Goal: Information Seeking & Learning: Learn about a topic

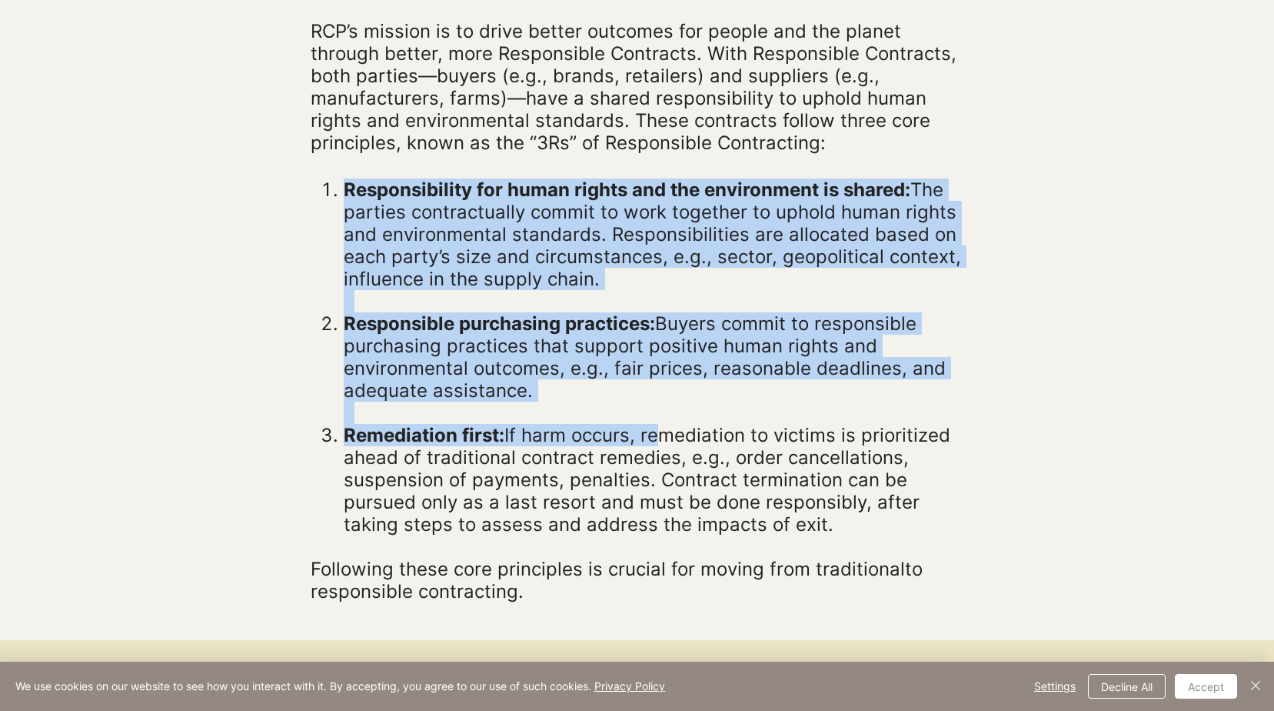
scroll to position [461, 0]
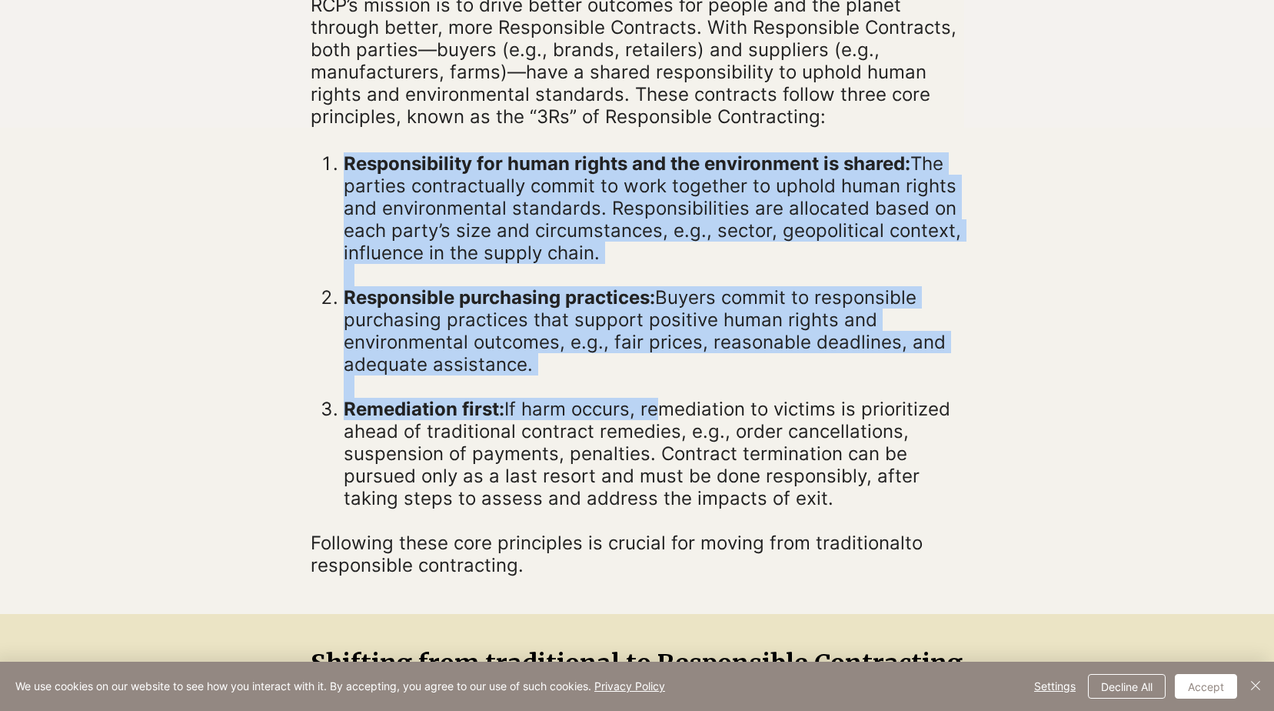
drag, startPoint x: 333, startPoint y: 314, endPoint x: 955, endPoint y: 498, distance: 648.7
click at [955, 498] on ol "Responsibility for human rights and the environment is shared: The parties cont…" at bounding box center [642, 330] width 644 height 357
copy ol "Responsibility for human rights and the environment is shared: The parties cont…"
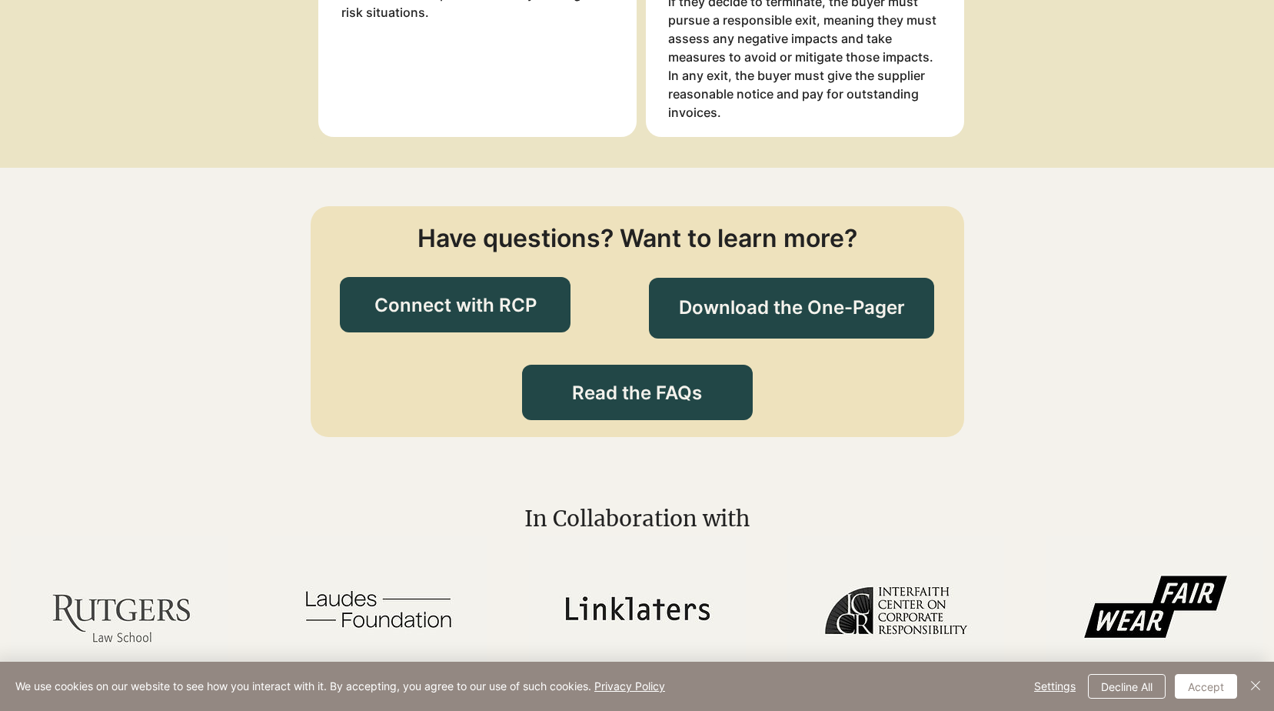
scroll to position [3230, 0]
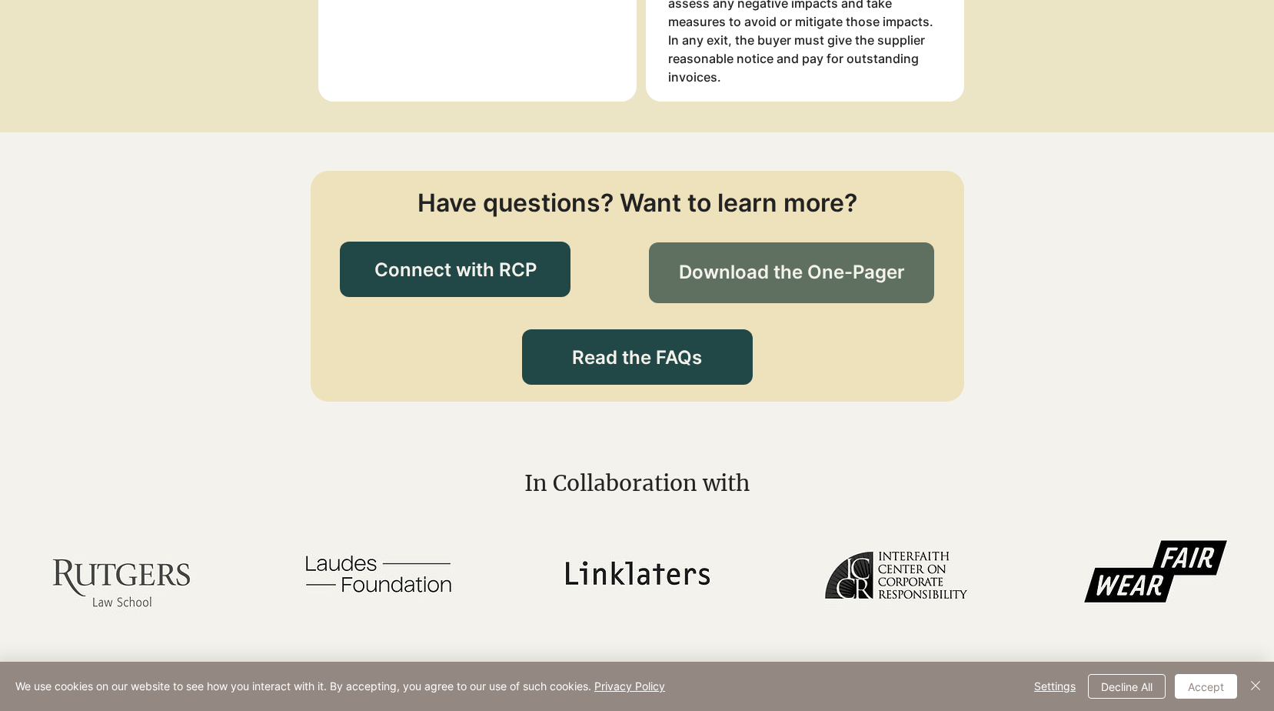
click at [748, 264] on span "Download the One-Pager" at bounding box center [792, 272] width 226 height 26
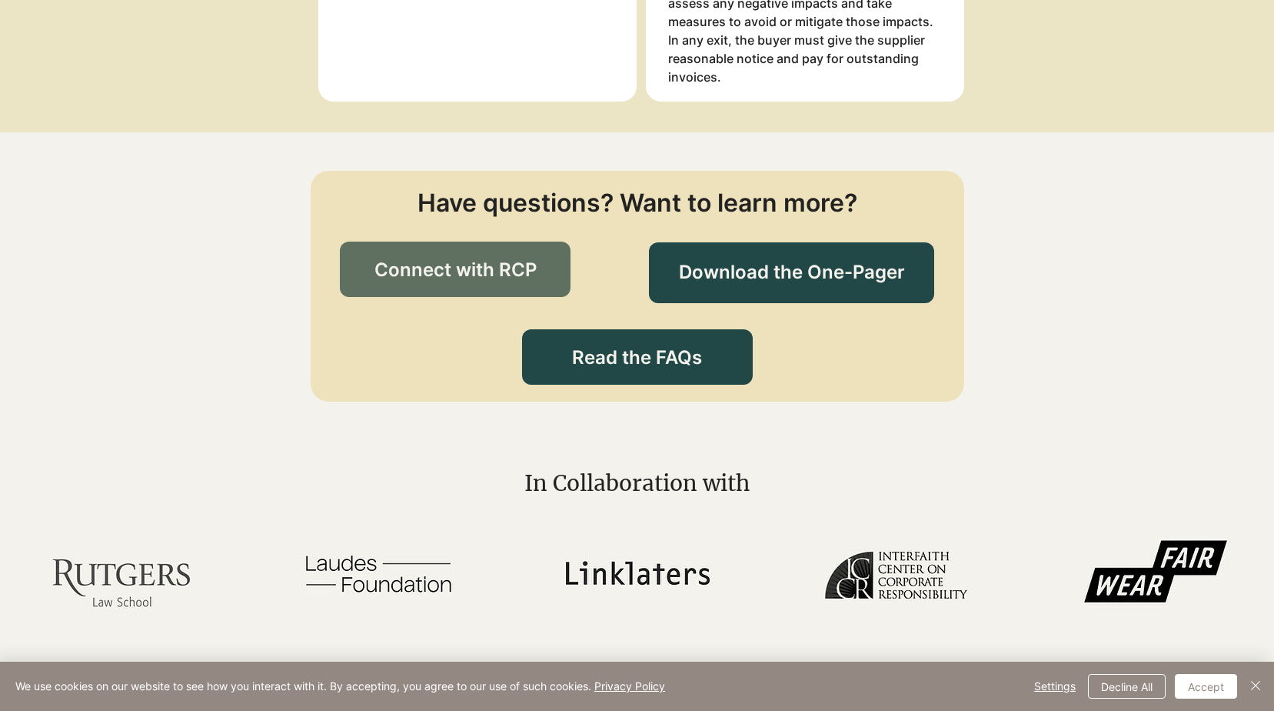
click at [488, 288] on link "Connect with RCP" at bounding box center [455, 268] width 231 height 55
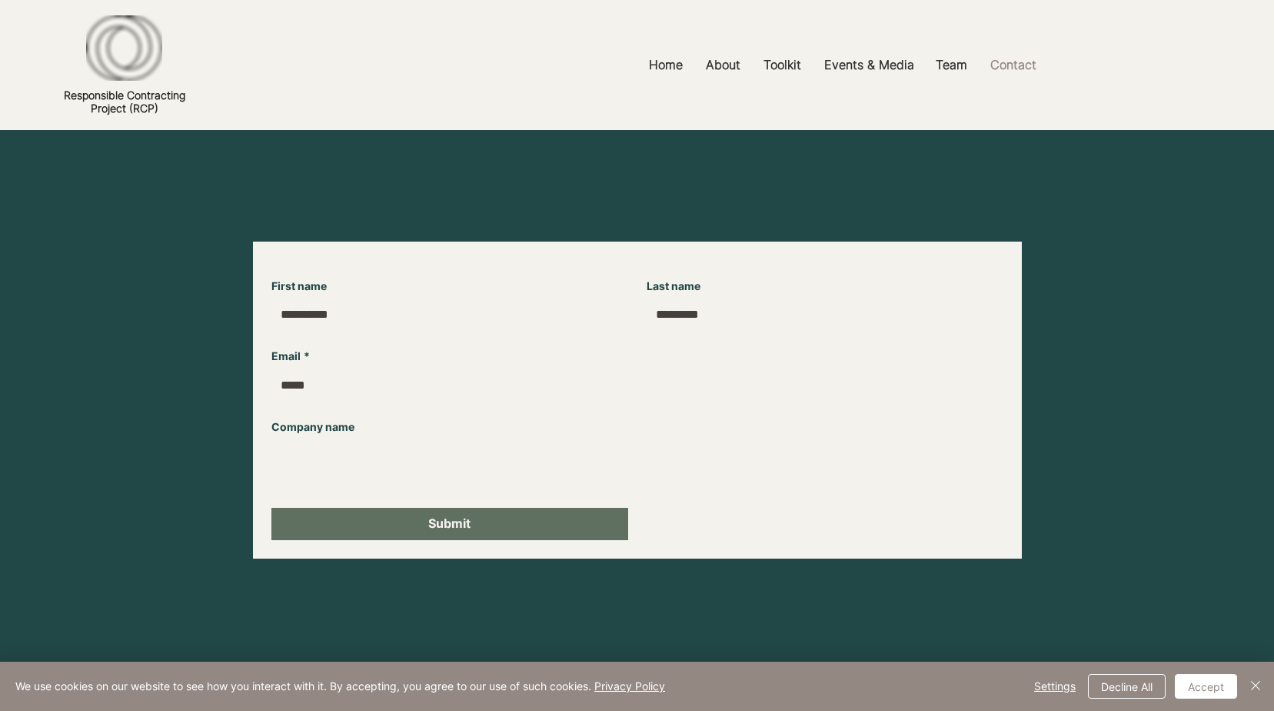
click at [616, 371] on div "First name Last name Email * Company name Submit" at bounding box center [637, 400] width 732 height 280
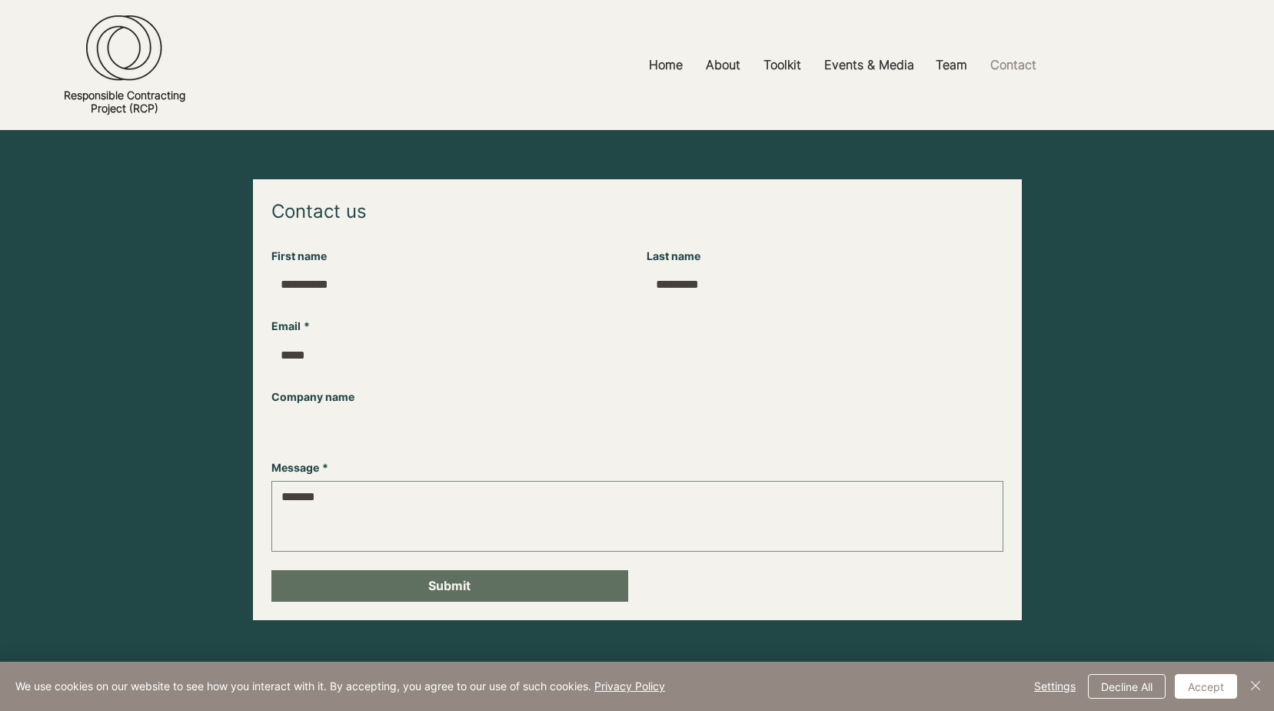
scroll to position [3230, 0]
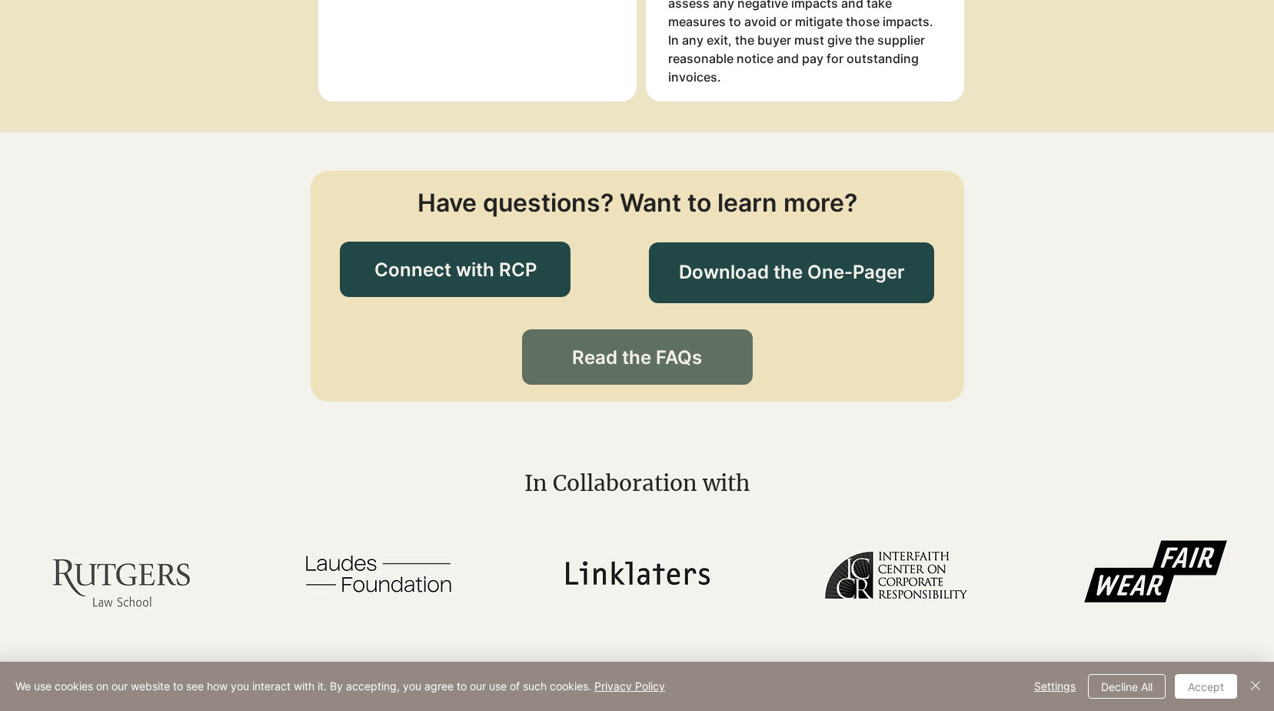
click at [603, 369] on span "Read the FAQs" at bounding box center [637, 358] width 130 height 26
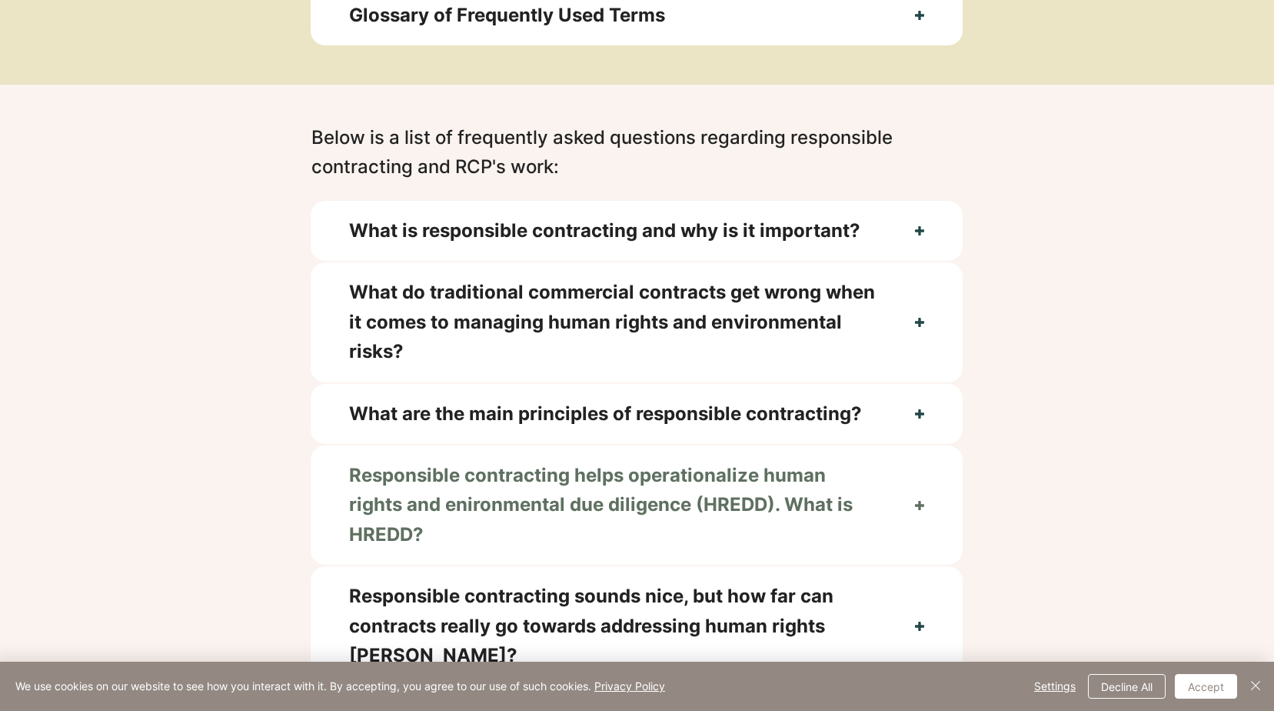
scroll to position [538, 0]
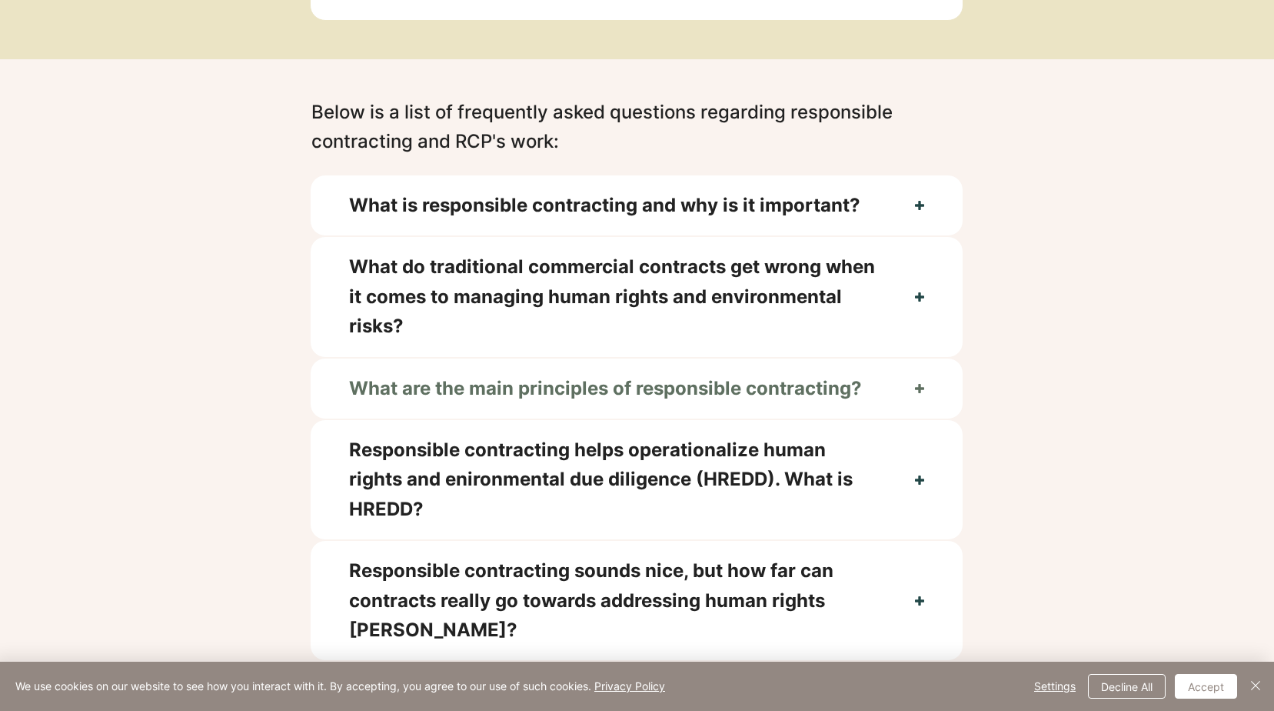
click at [372, 387] on span "What are the main principles of responsible contracting?" at bounding box center [613, 388] width 528 height 29
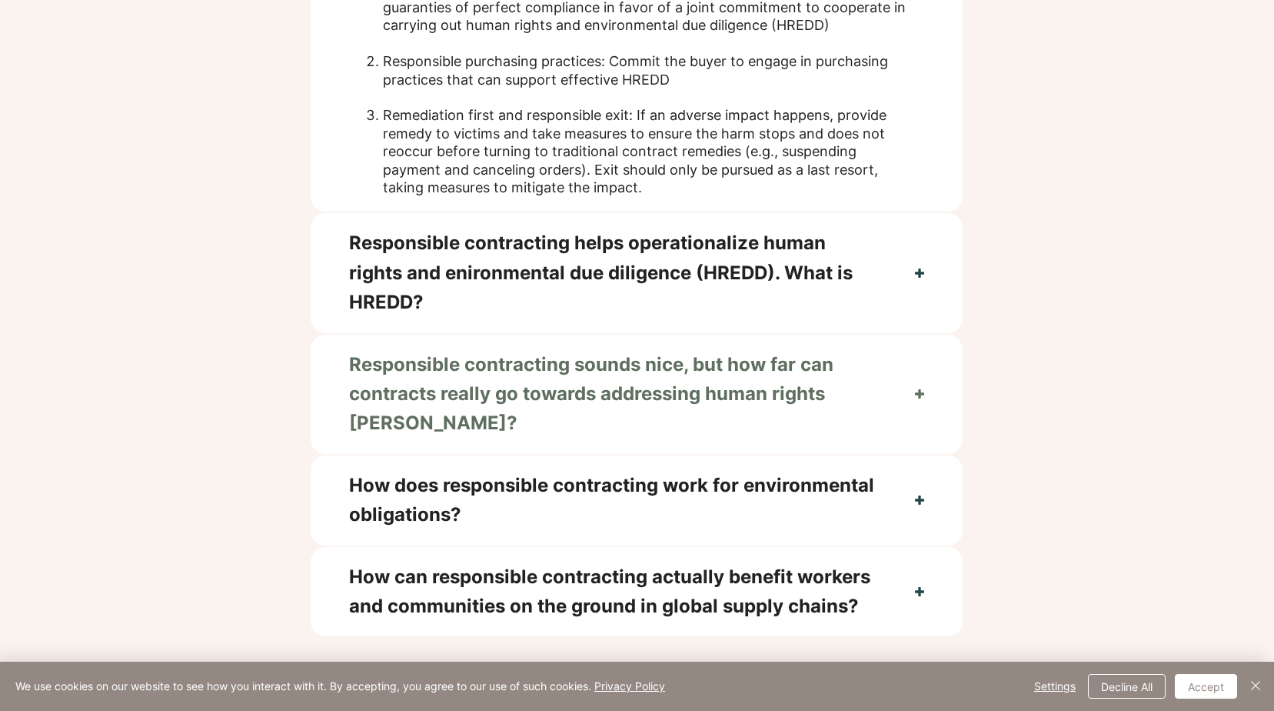
scroll to position [1307, 0]
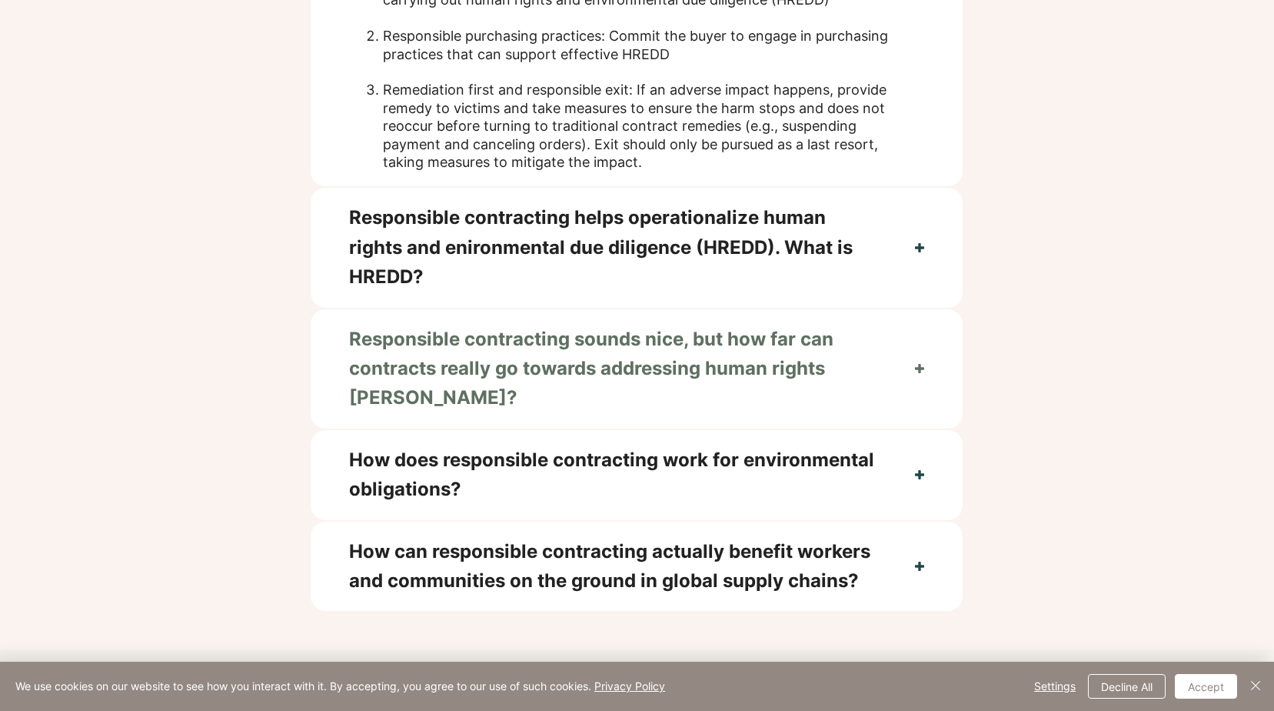
click at [409, 349] on span "Responsible contracting sounds nice, but how far can contracts really go toward…" at bounding box center [613, 369] width 528 height 88
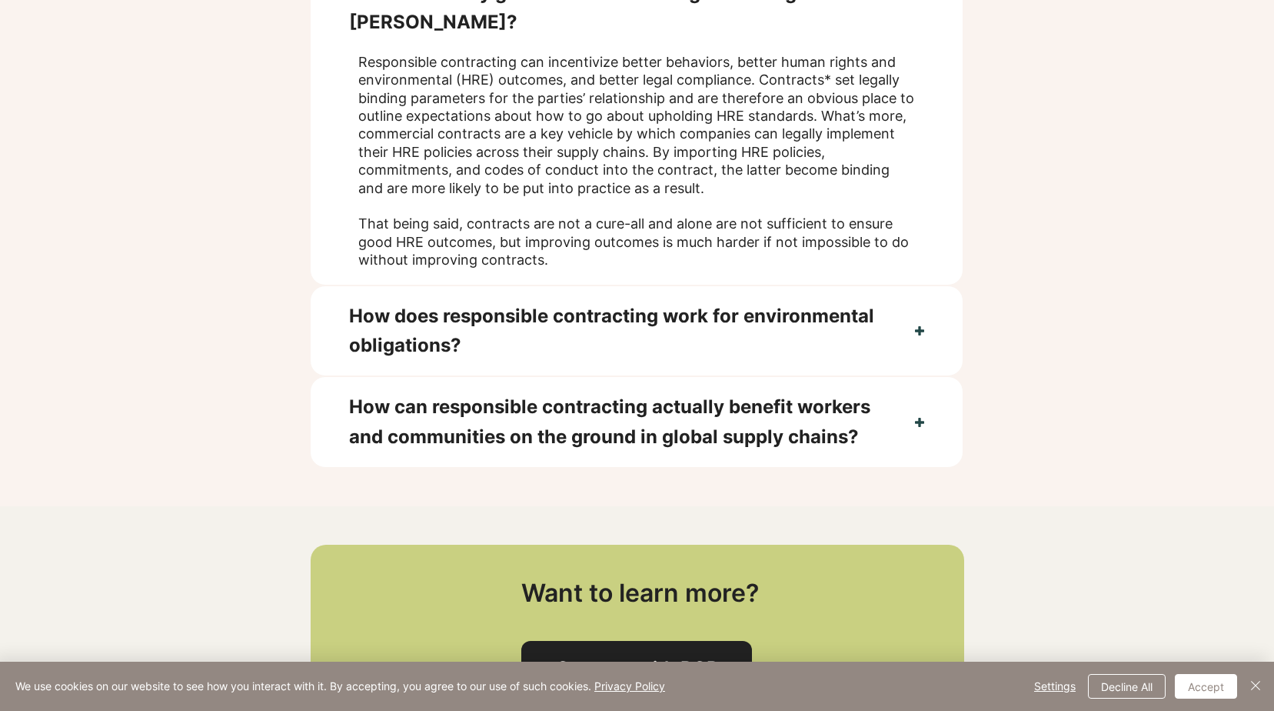
scroll to position [1692, 0]
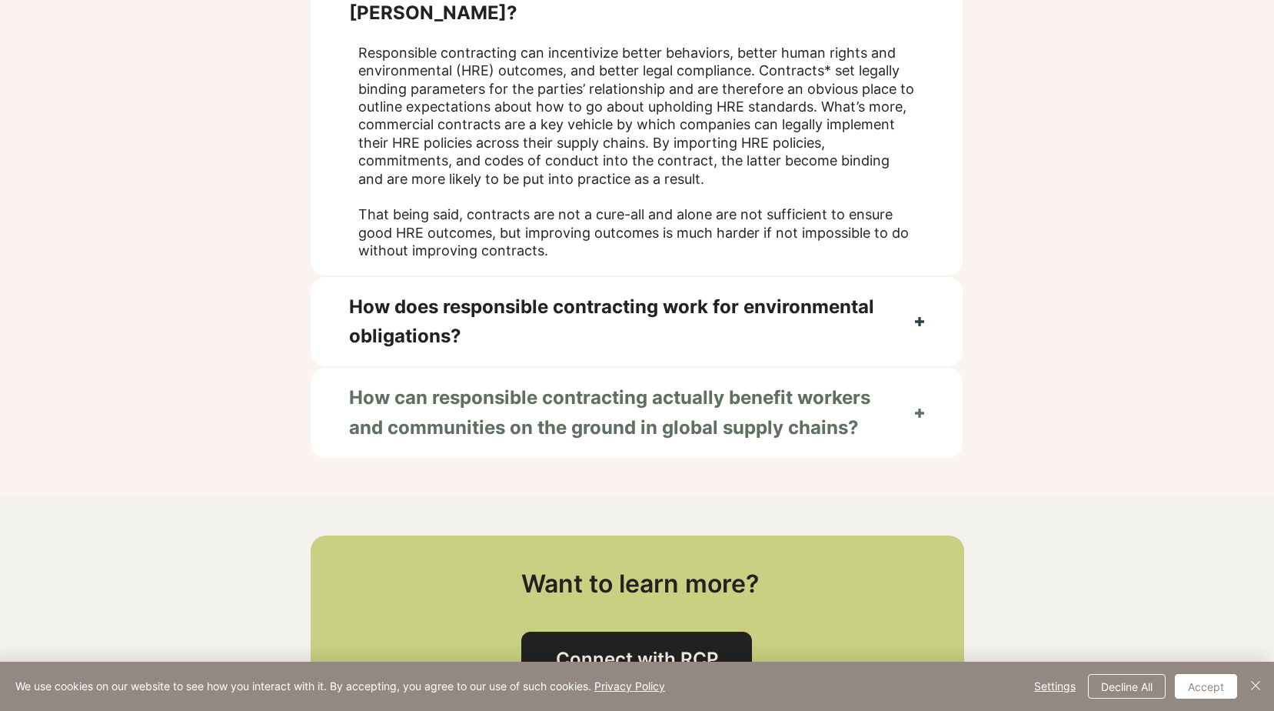
click at [457, 399] on span "How can responsible contracting actually benefit workers and communities on the…" at bounding box center [613, 412] width 528 height 59
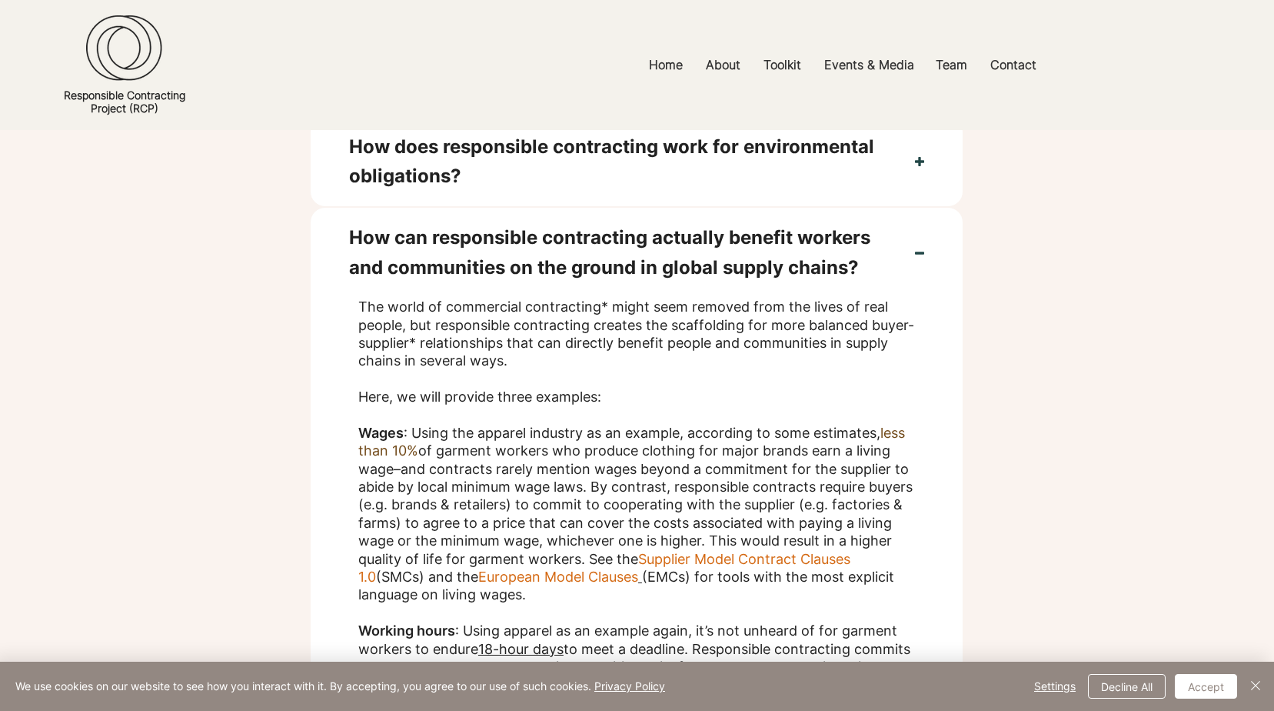
scroll to position [1846, 0]
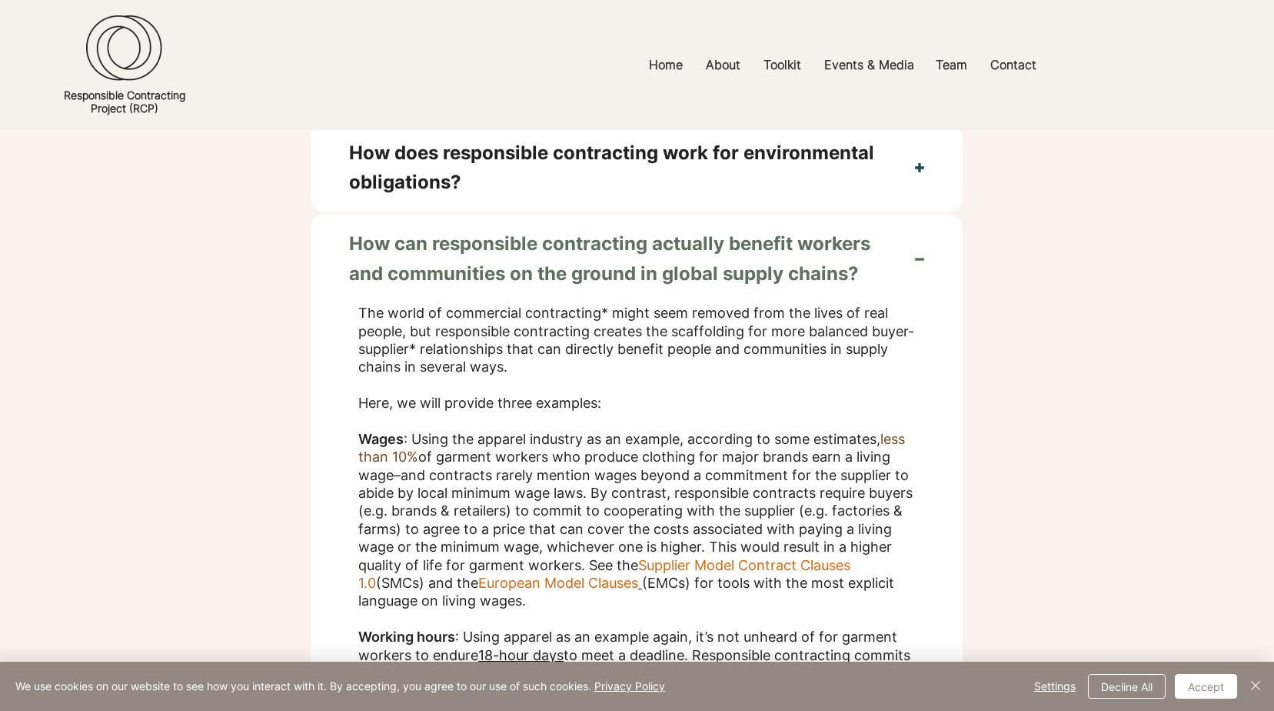
click at [840, 238] on span "How can responsible contracting actually benefit workers and communities on the…" at bounding box center [613, 258] width 528 height 59
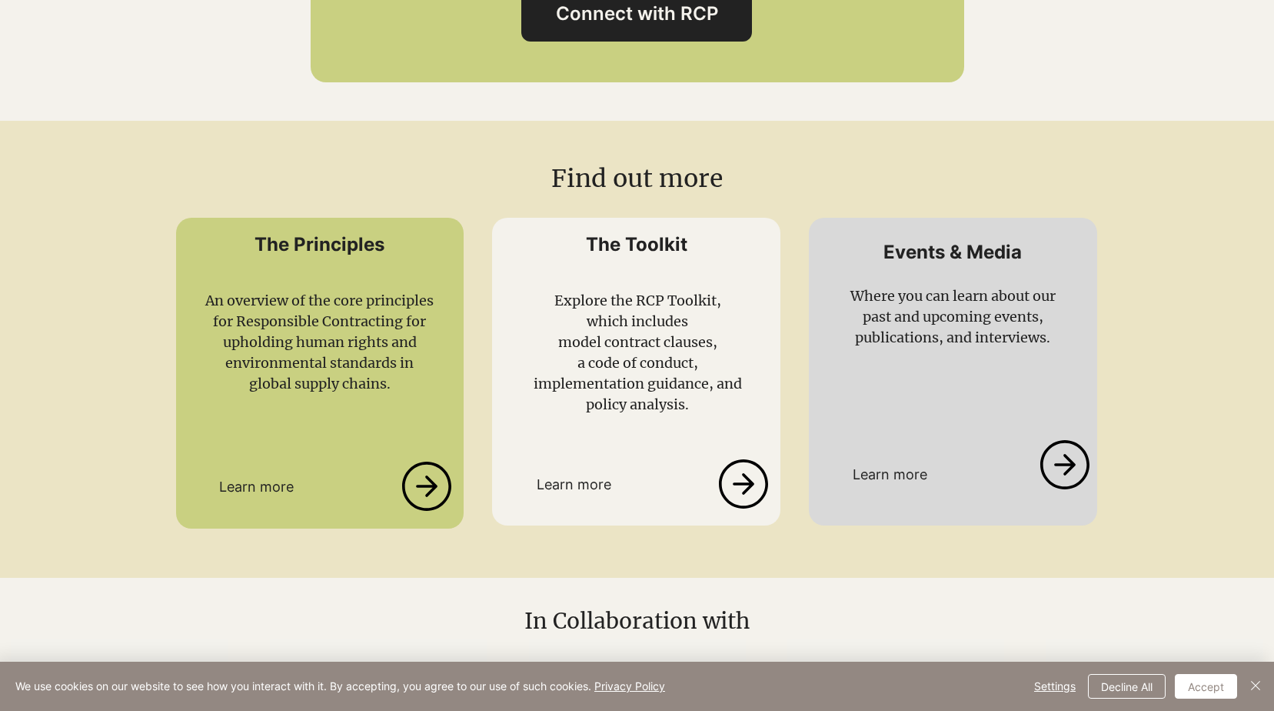
scroll to position [2384, 0]
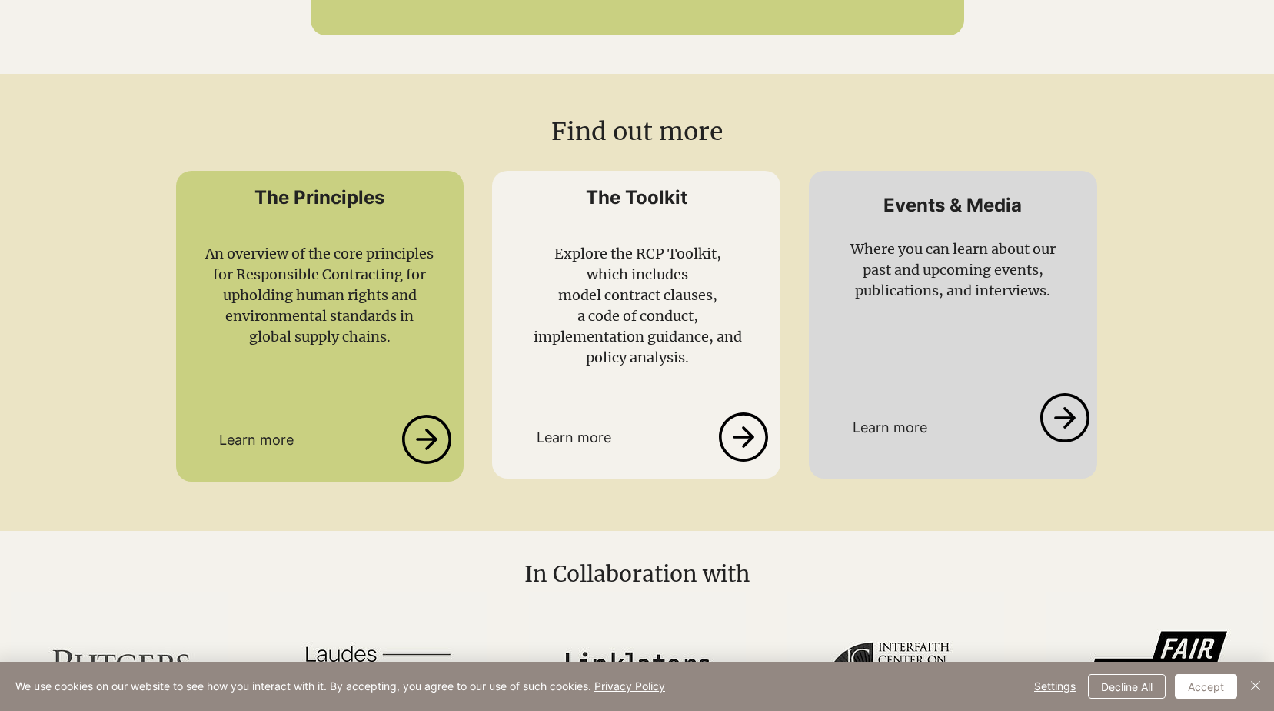
click at [736, 439] on icon at bounding box center [744, 436] width 52 height 49
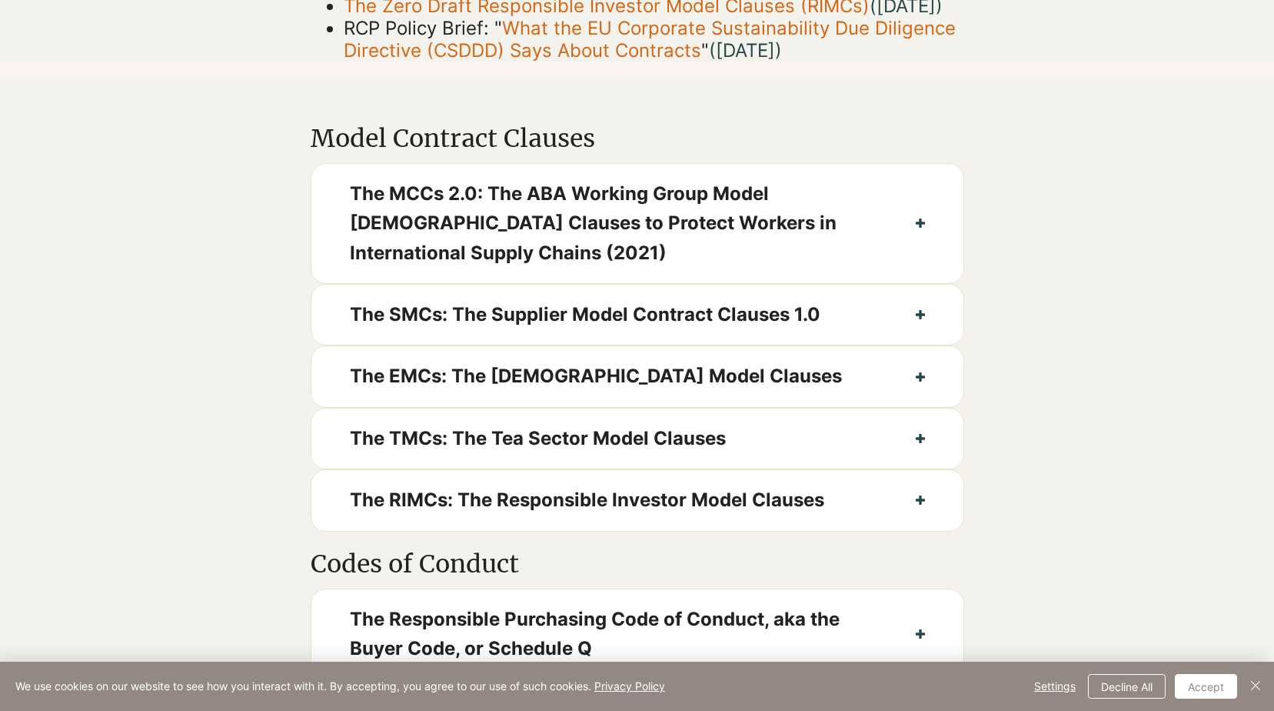
scroll to position [692, 0]
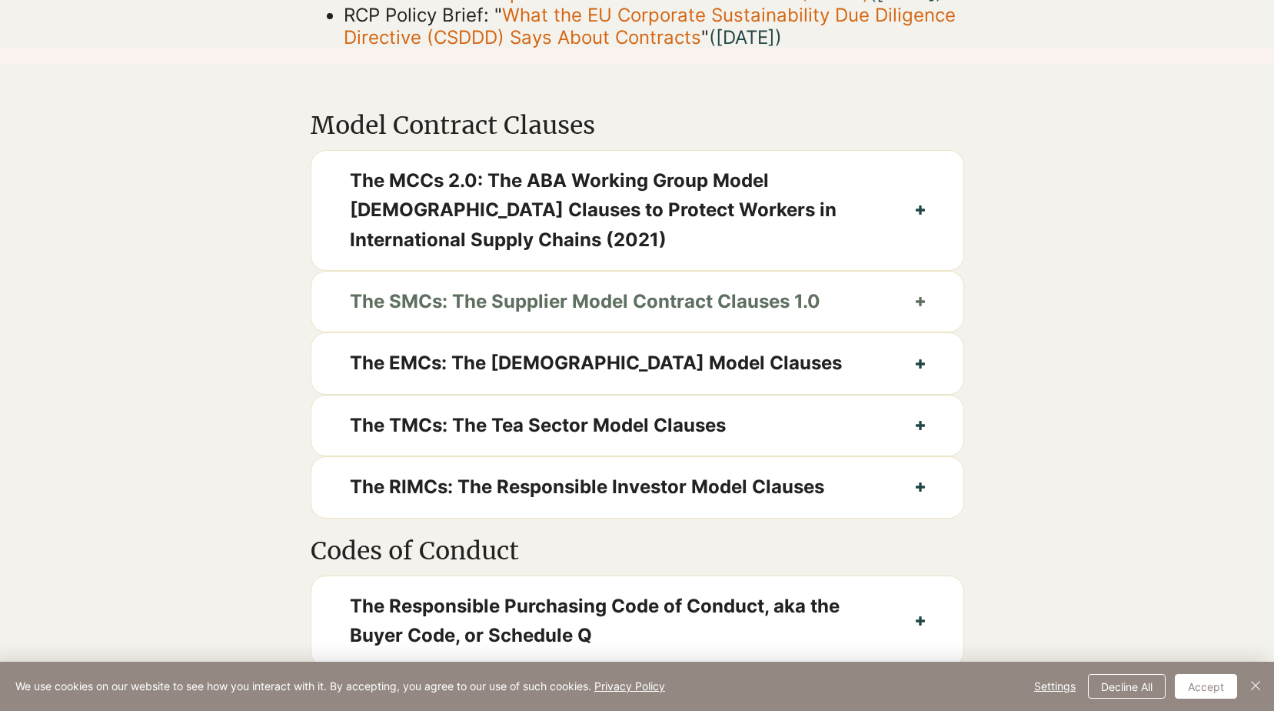
click at [383, 316] on span "The SMCs: The Supplier Model Contract Clauses 1.0" at bounding box center [614, 301] width 528 height 29
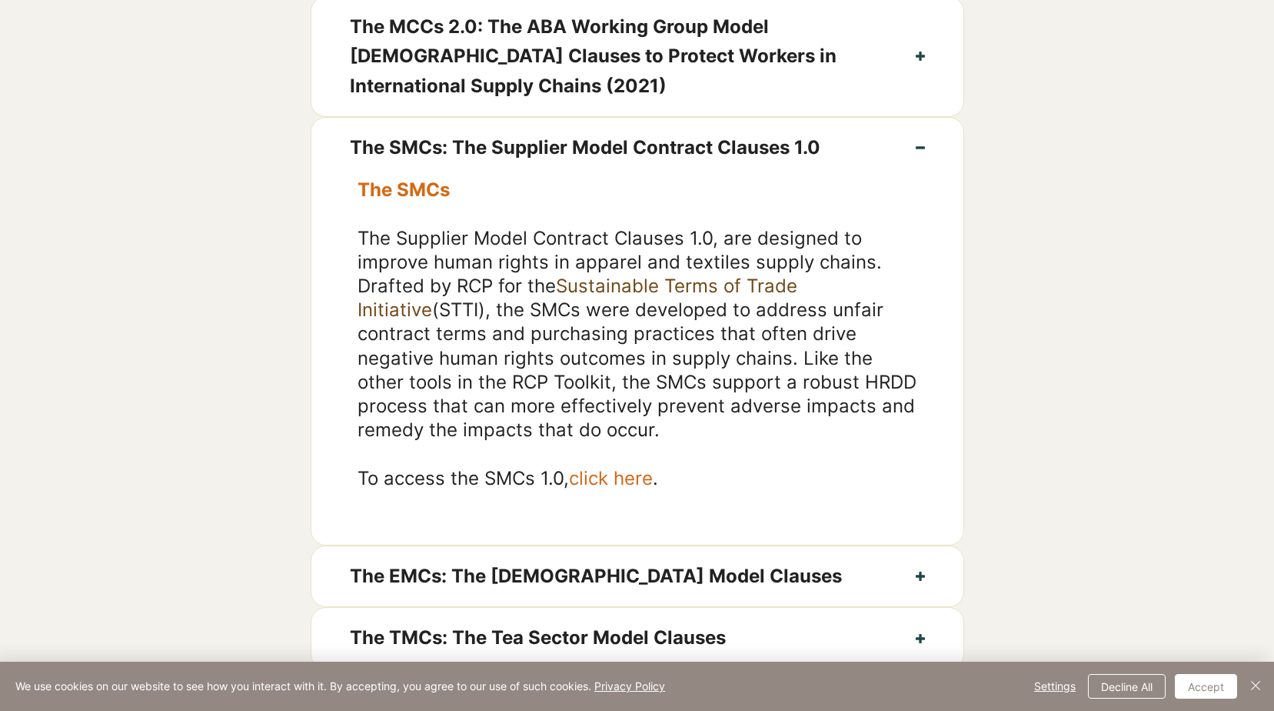
scroll to position [923, 0]
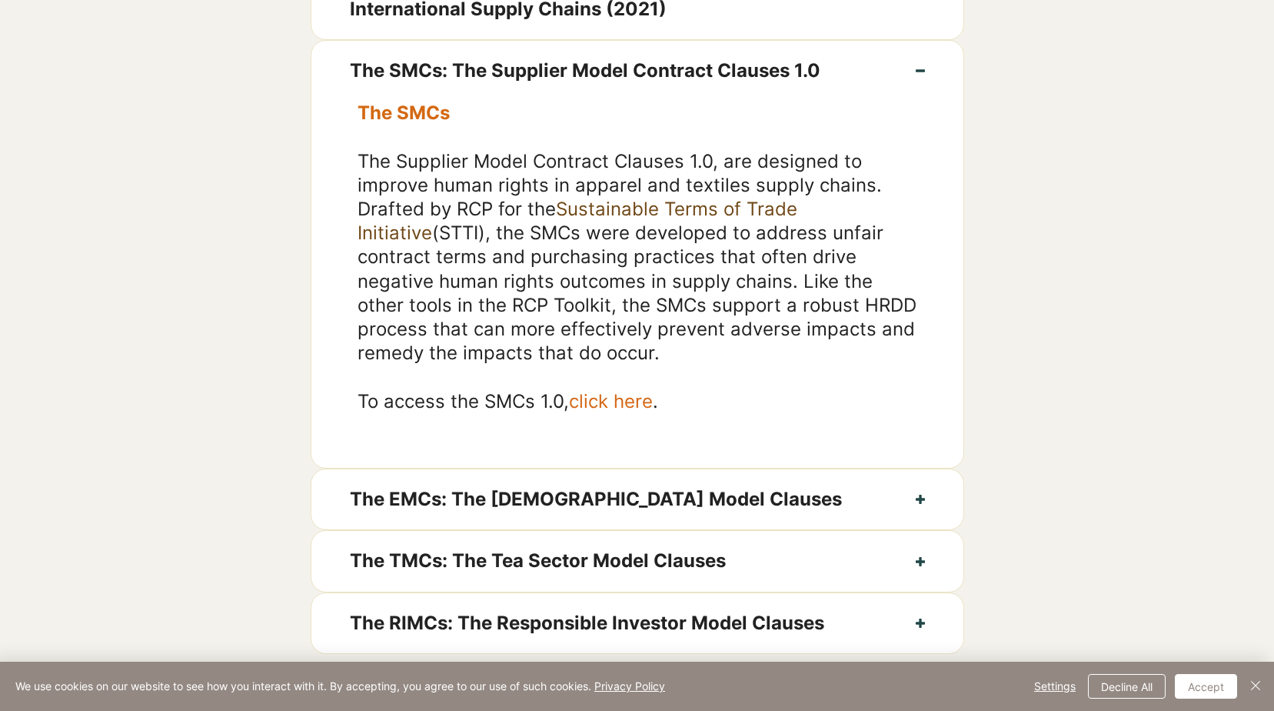
click at [379, 514] on span "The EMCs: The [DEMOGRAPHIC_DATA] Model Clauses" at bounding box center [614, 498] width 528 height 29
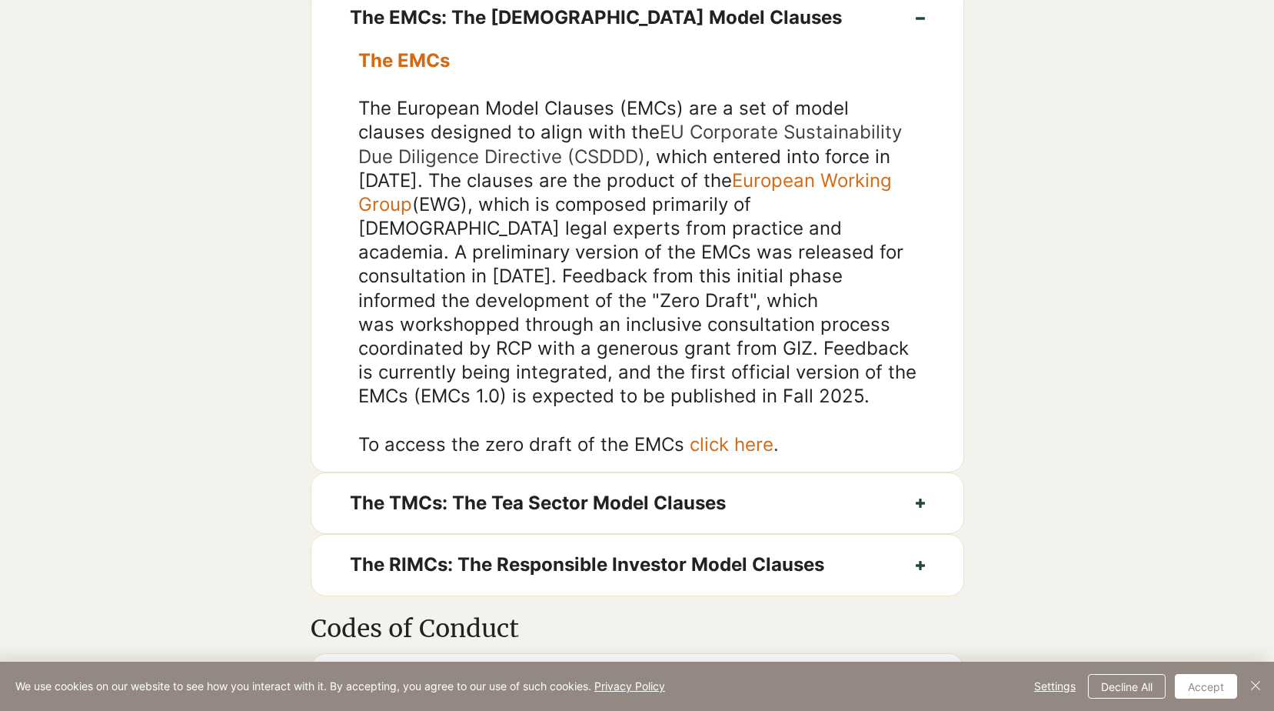
scroll to position [1000, 0]
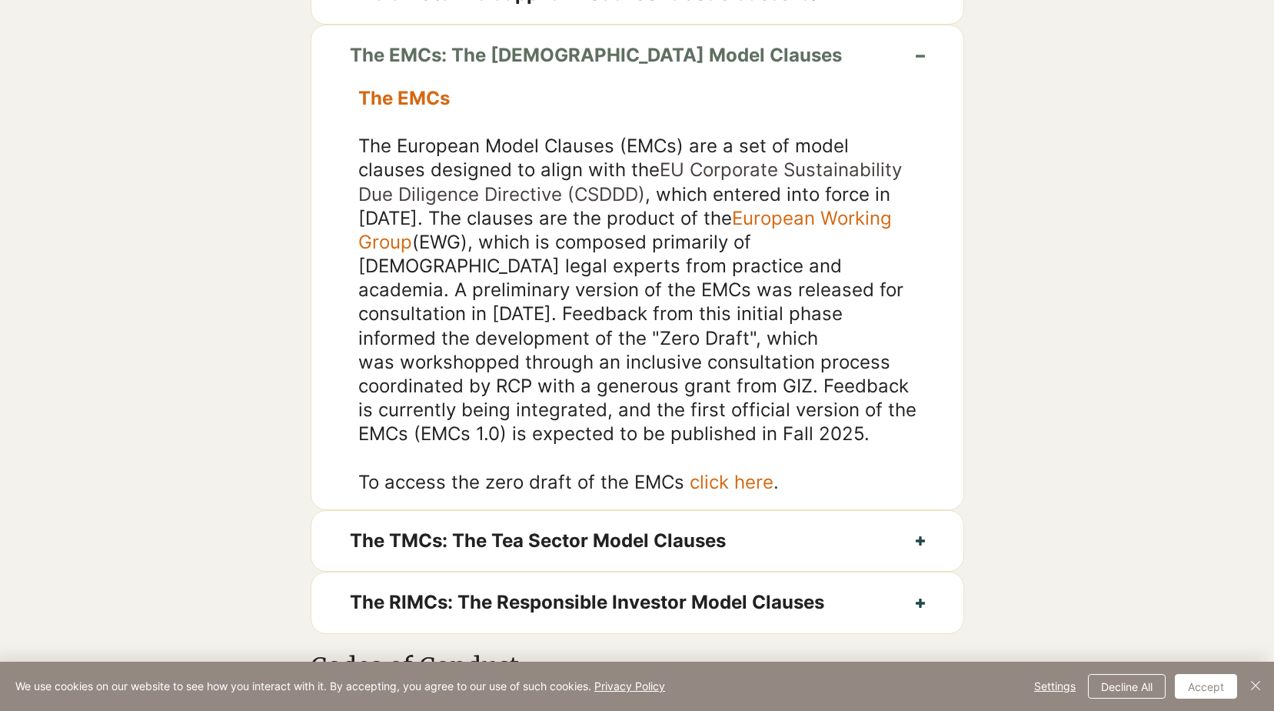
click at [513, 70] on span "The EMCs: The [DEMOGRAPHIC_DATA] Model Clauses" at bounding box center [614, 55] width 528 height 29
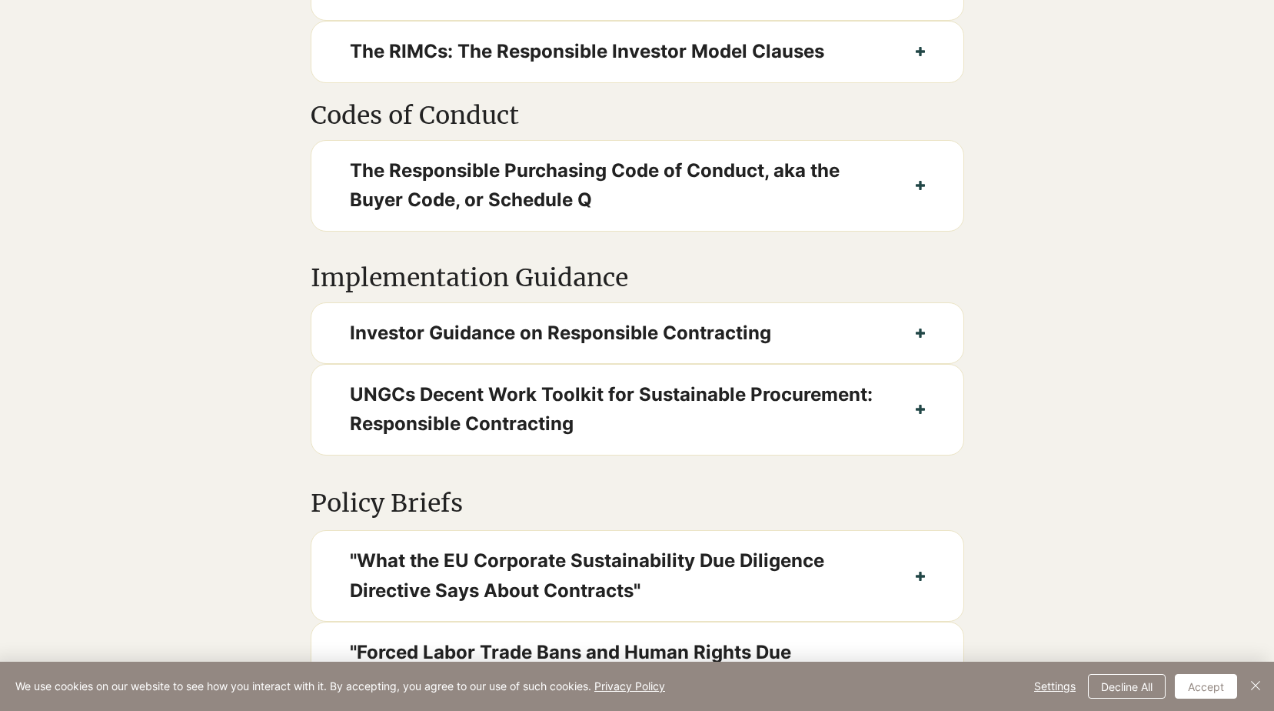
scroll to position [1154, 0]
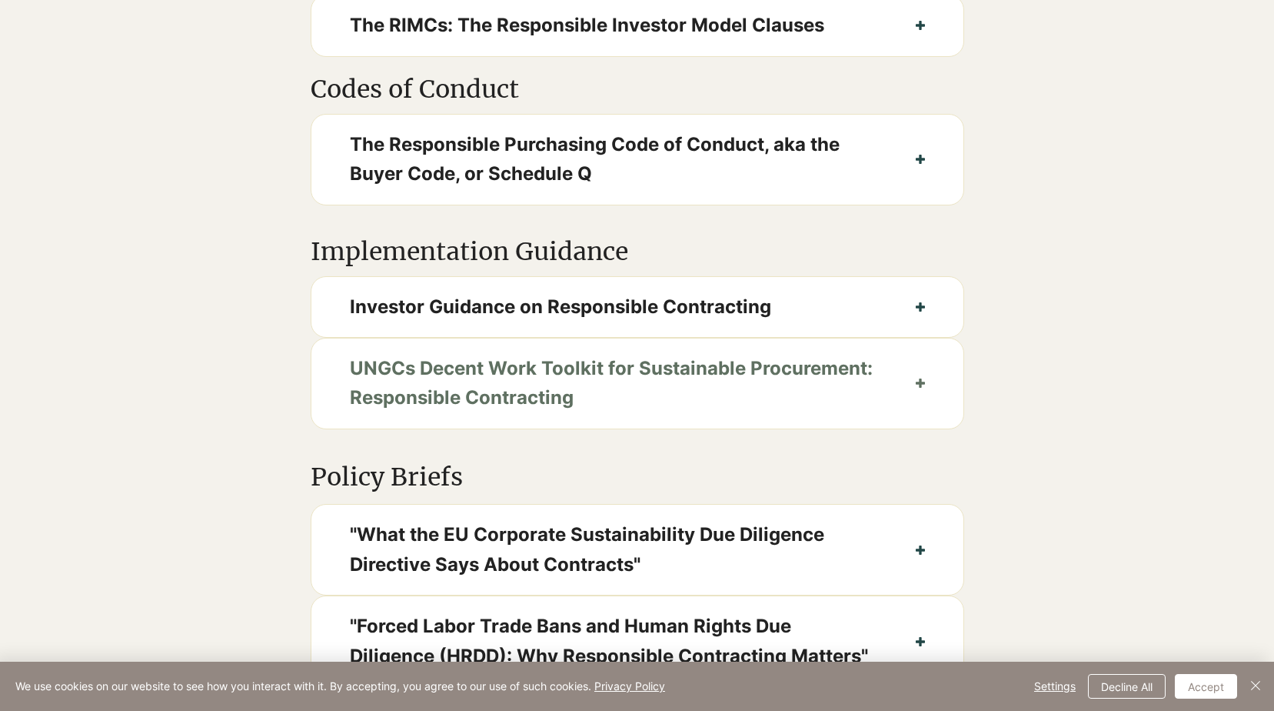
drag, startPoint x: 358, startPoint y: 412, endPoint x: 336, endPoint y: 418, distance: 22.4
click at [358, 412] on span "UNGCs Decent Work Toolkit for Sustainable Procurement: Responsible Contracting" at bounding box center [614, 383] width 528 height 59
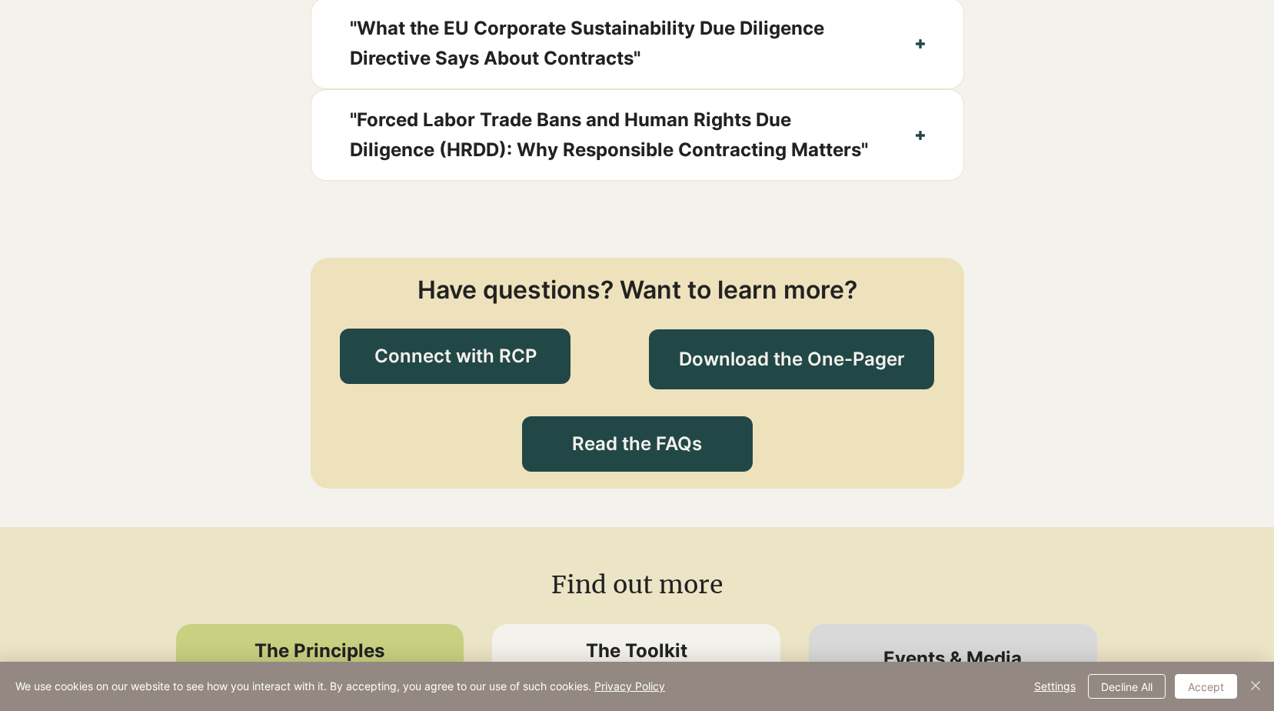
scroll to position [2230, 0]
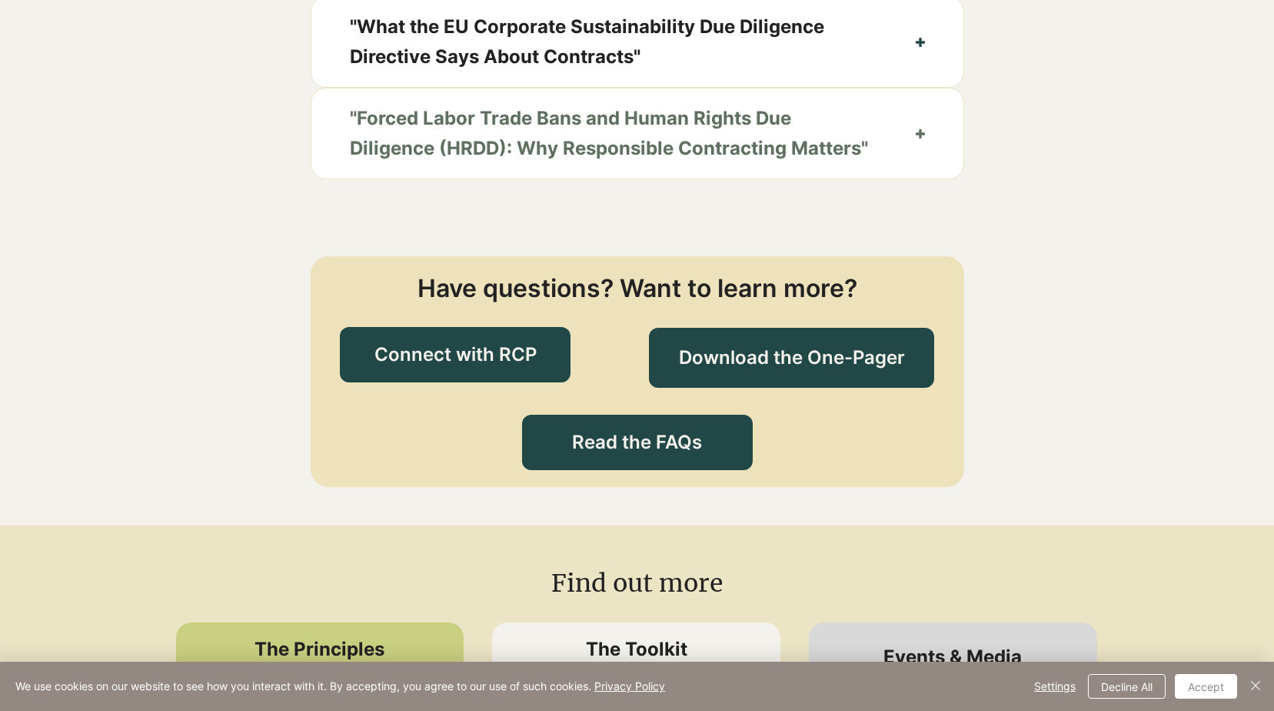
click at [500, 161] on span ""Forced Labor Trade Bans and Human Rights Due Diligence (HRDD): Why Responsible…" at bounding box center [614, 133] width 528 height 59
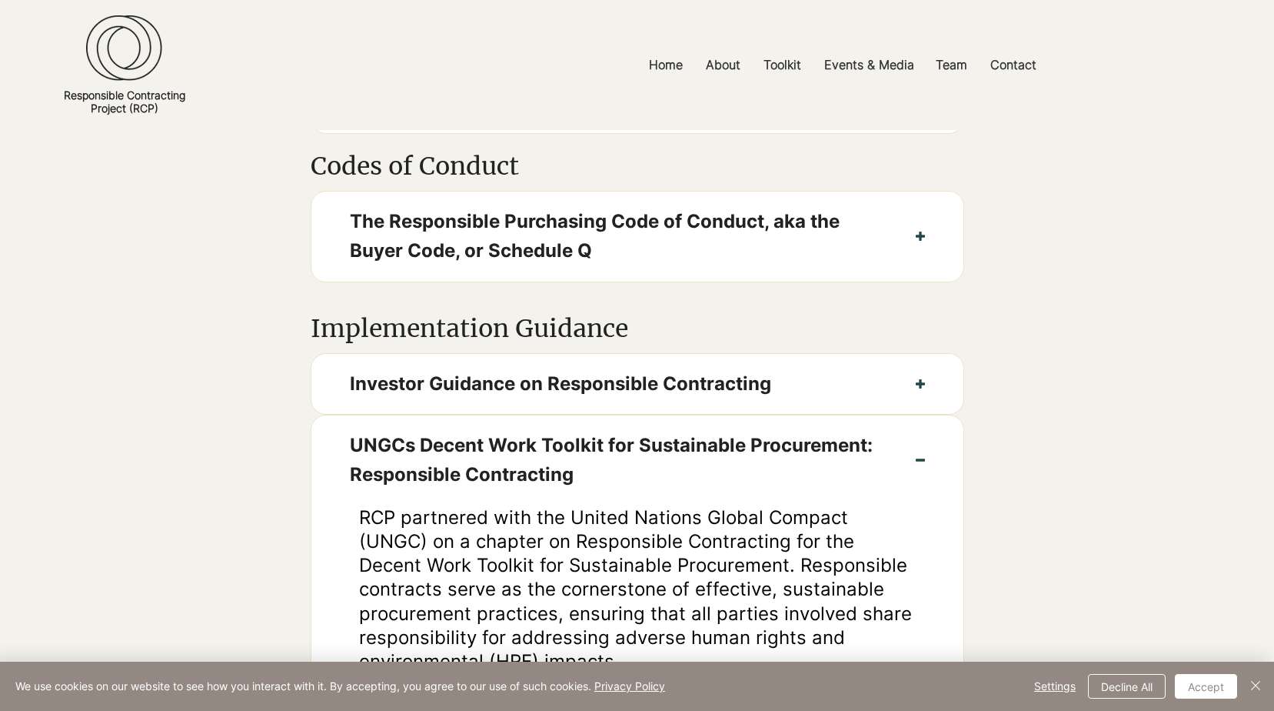
scroll to position [461, 0]
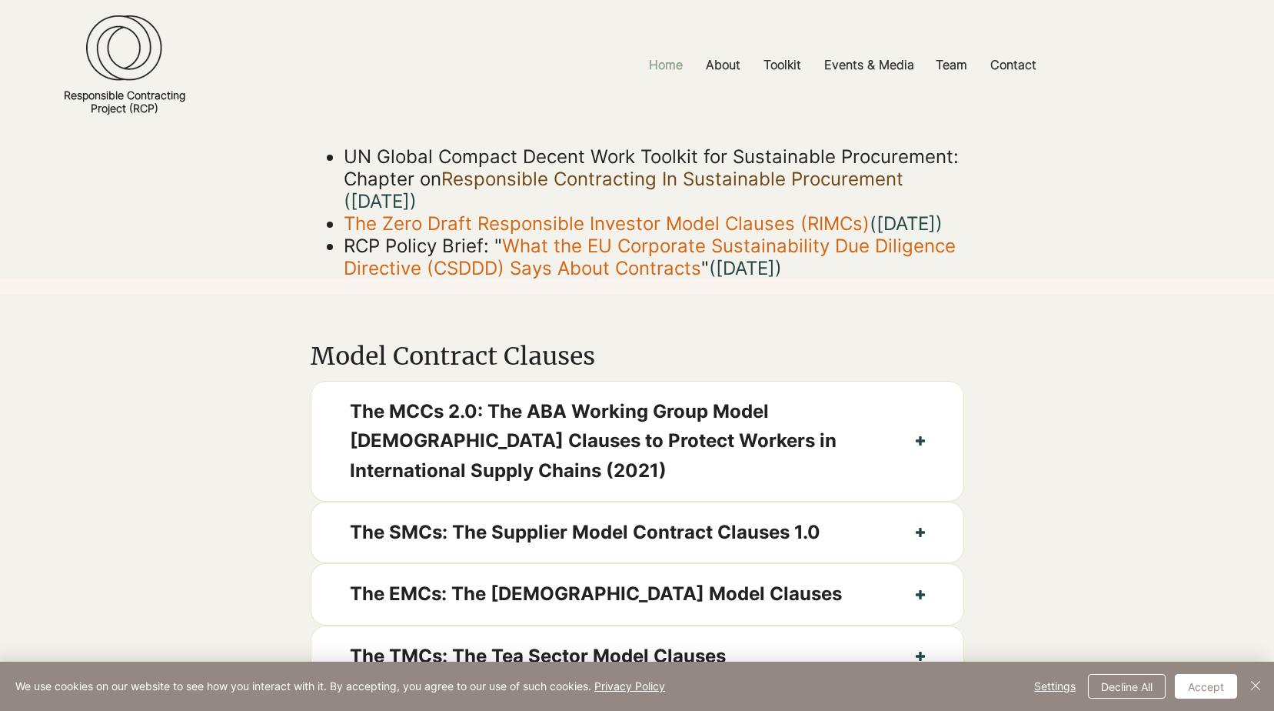
click at [668, 70] on p "Home" at bounding box center [665, 65] width 49 height 35
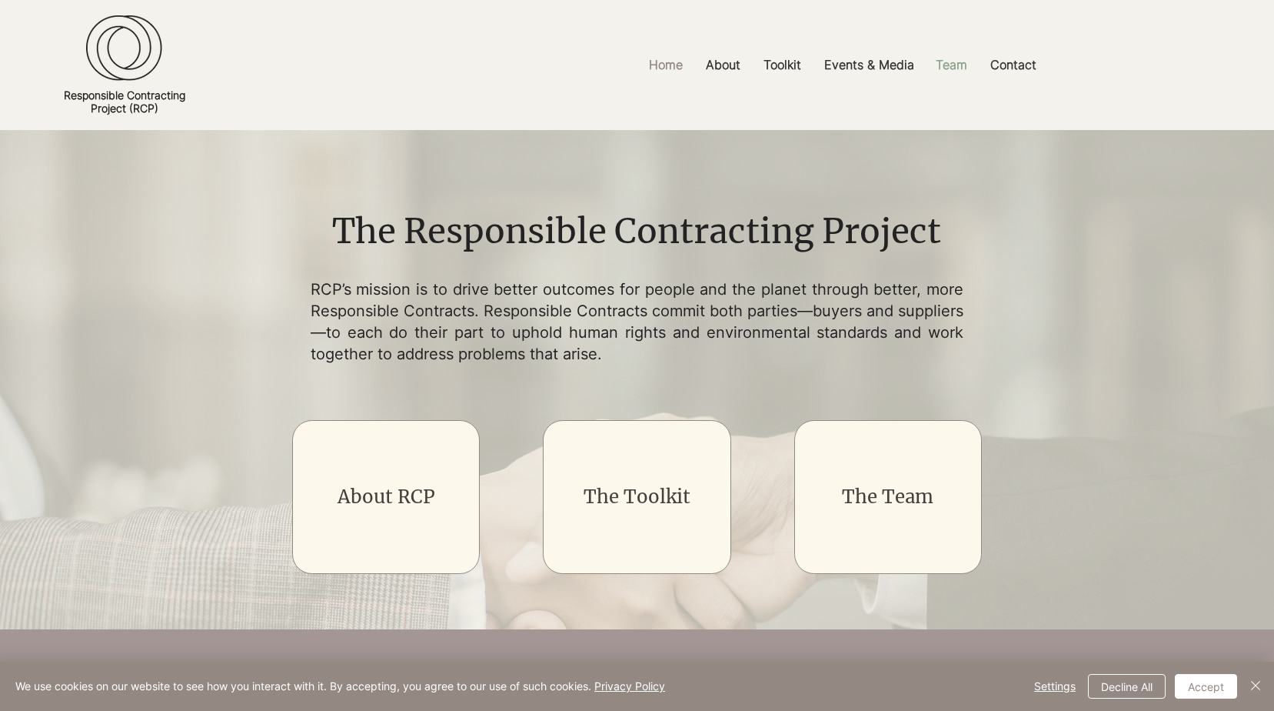
click at [957, 65] on p "Team" at bounding box center [951, 65] width 47 height 35
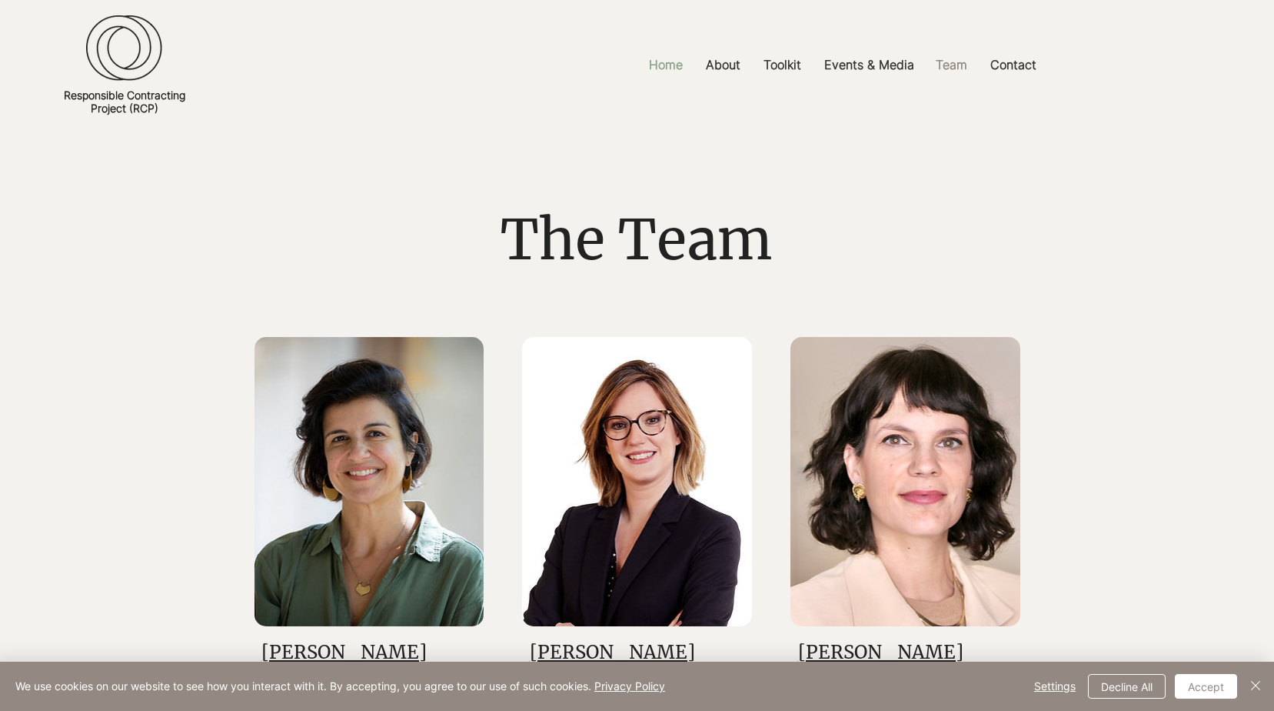
click at [678, 66] on p "Home" at bounding box center [665, 65] width 49 height 35
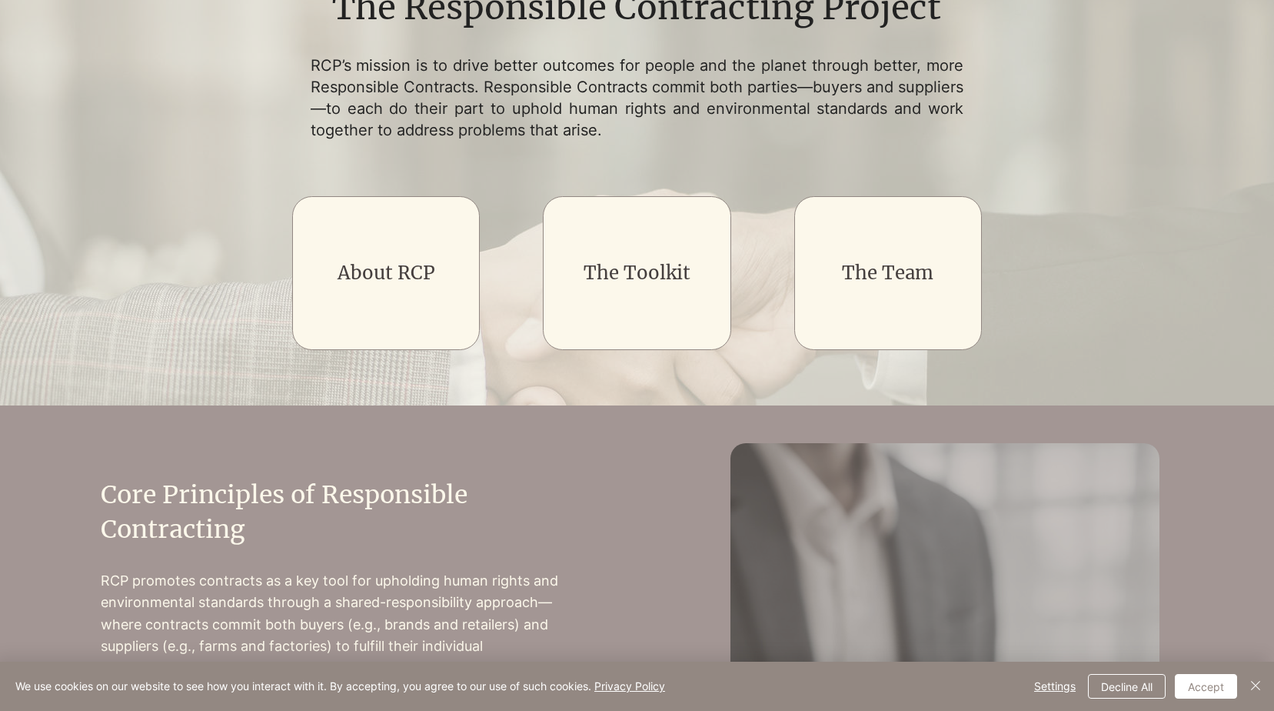
scroll to position [208, 0]
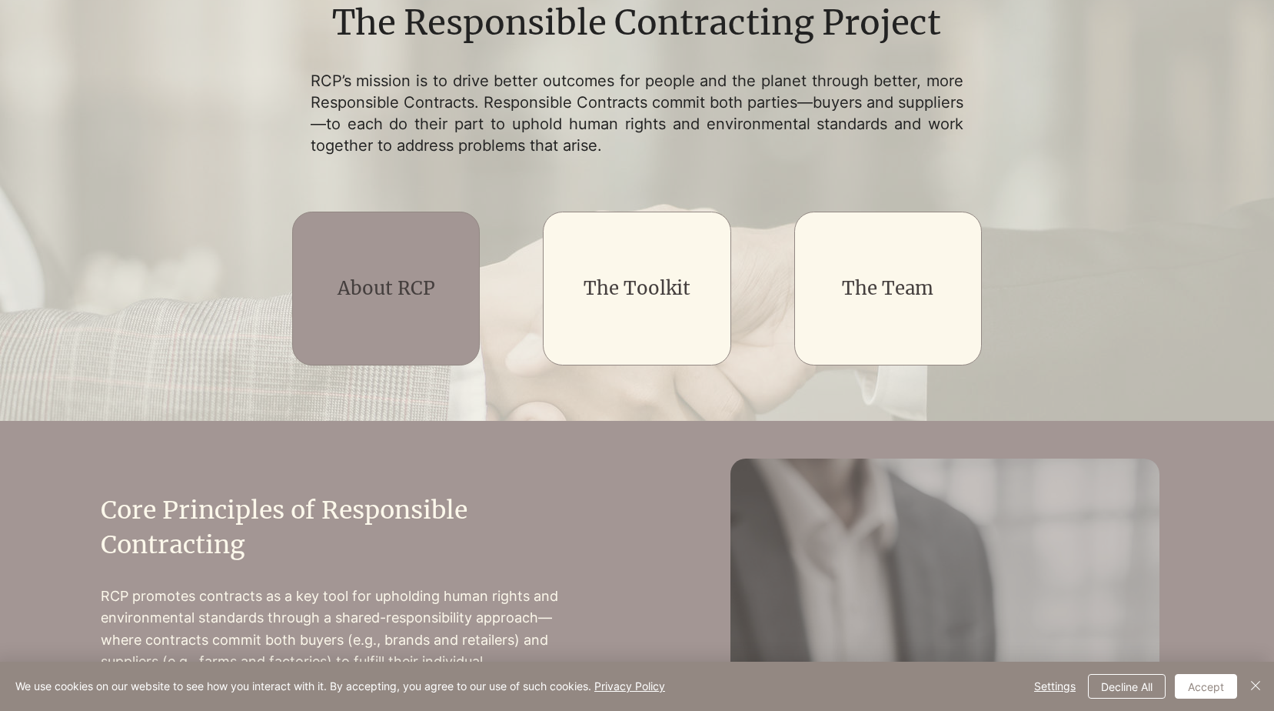
click at [356, 289] on link "About RCP" at bounding box center [387, 288] width 98 height 24
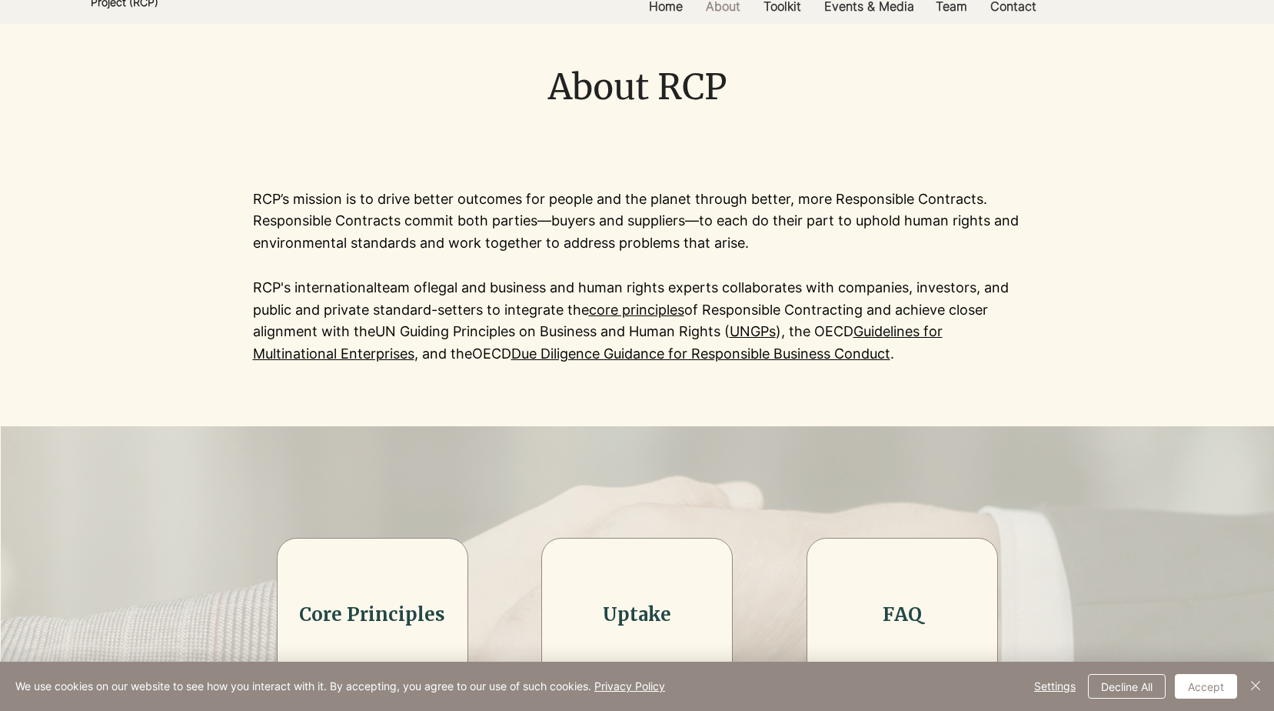
scroll to position [231, 0]
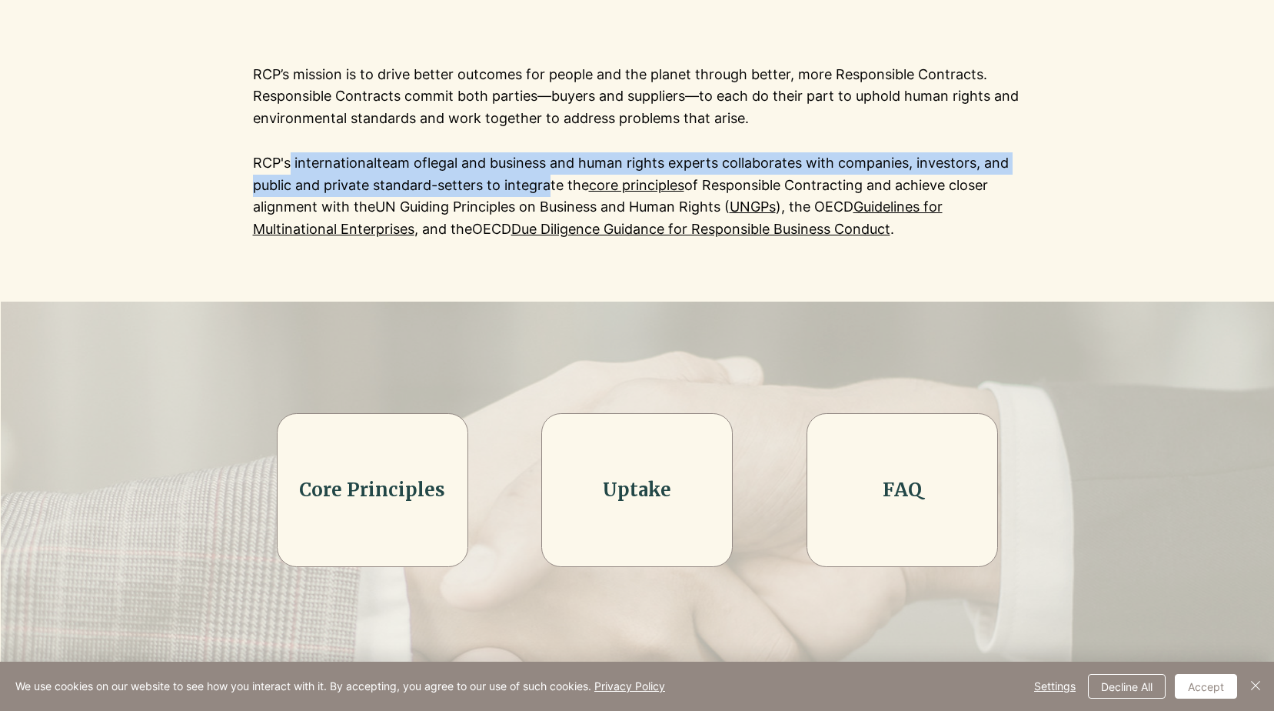
drag, startPoint x: 290, startPoint y: 164, endPoint x: 542, endPoint y: 178, distance: 252.7
click at [542, 178] on p "RCP's international team of legal and business and human rights experts collabo…" at bounding box center [637, 196] width 769 height 88
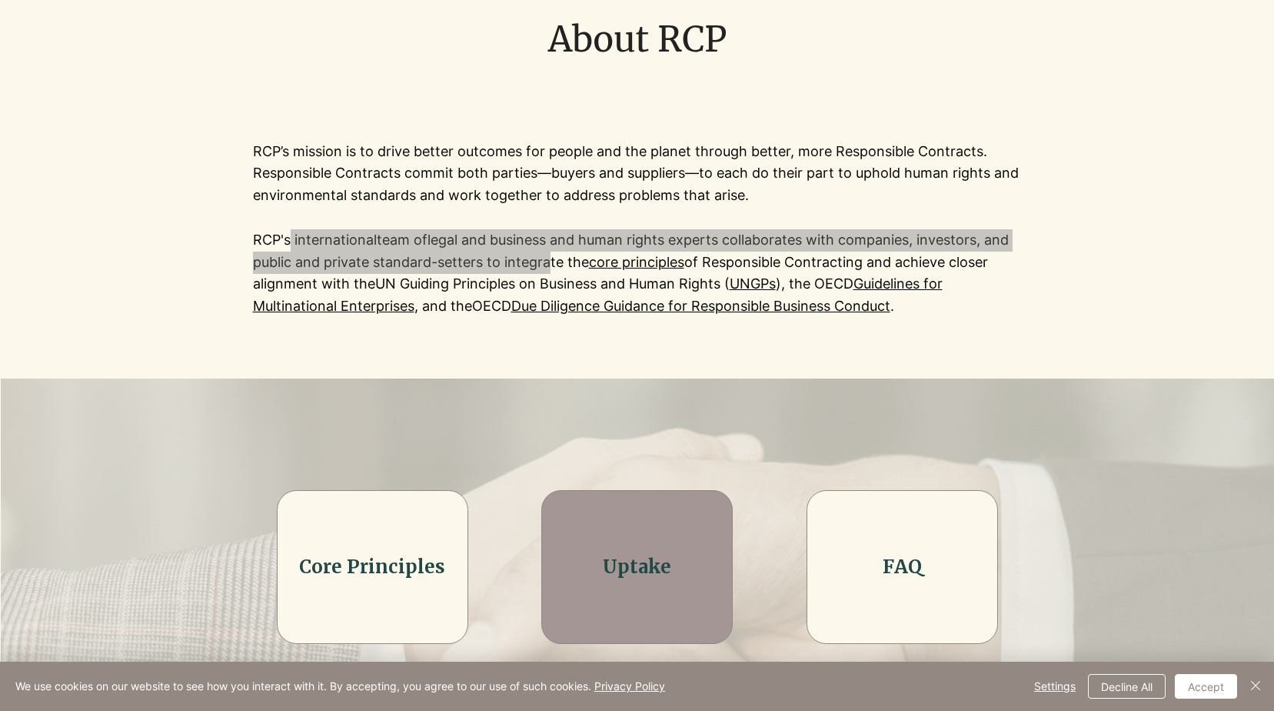
scroll to position [0, 0]
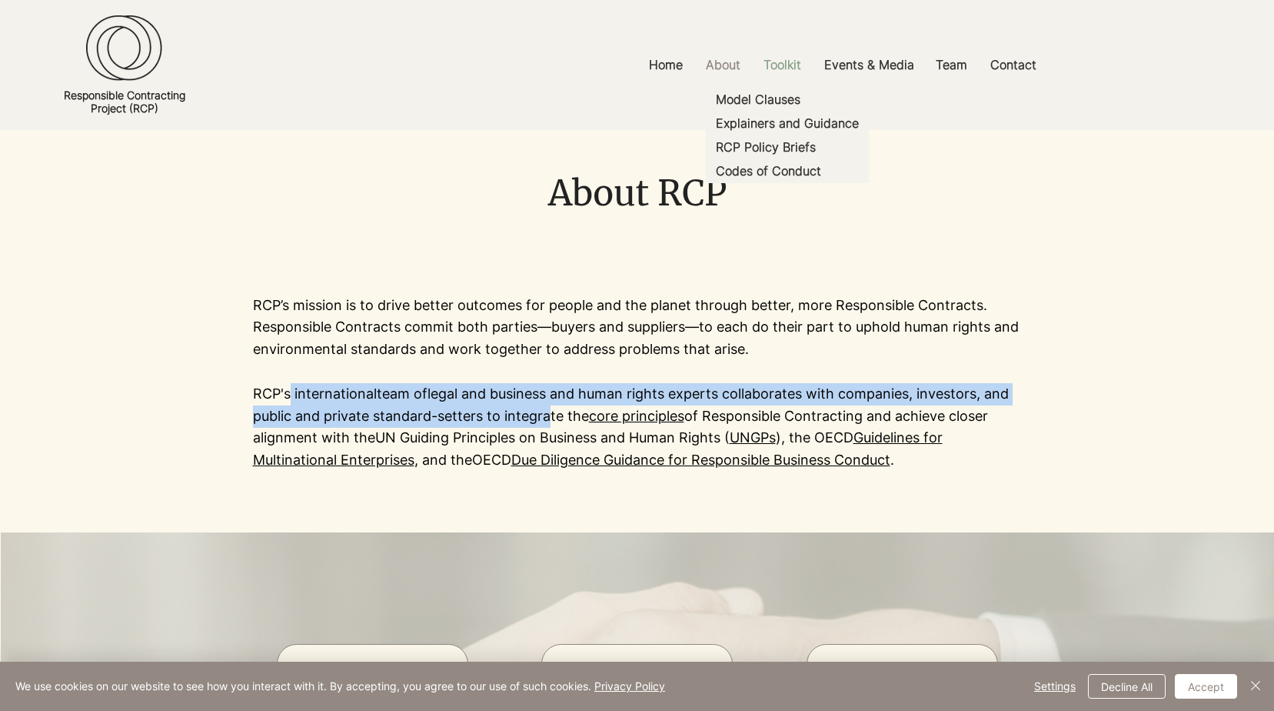
click at [784, 71] on p "Toolkit" at bounding box center [782, 65] width 53 height 35
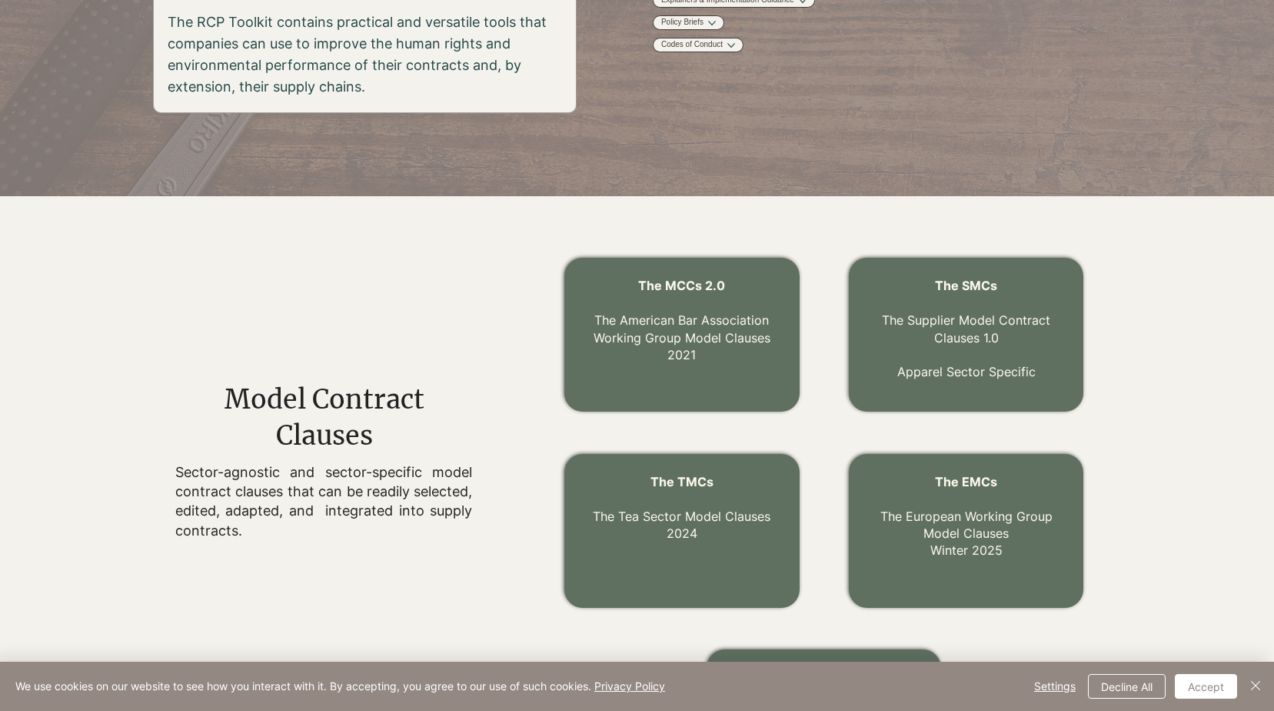
scroll to position [308, 0]
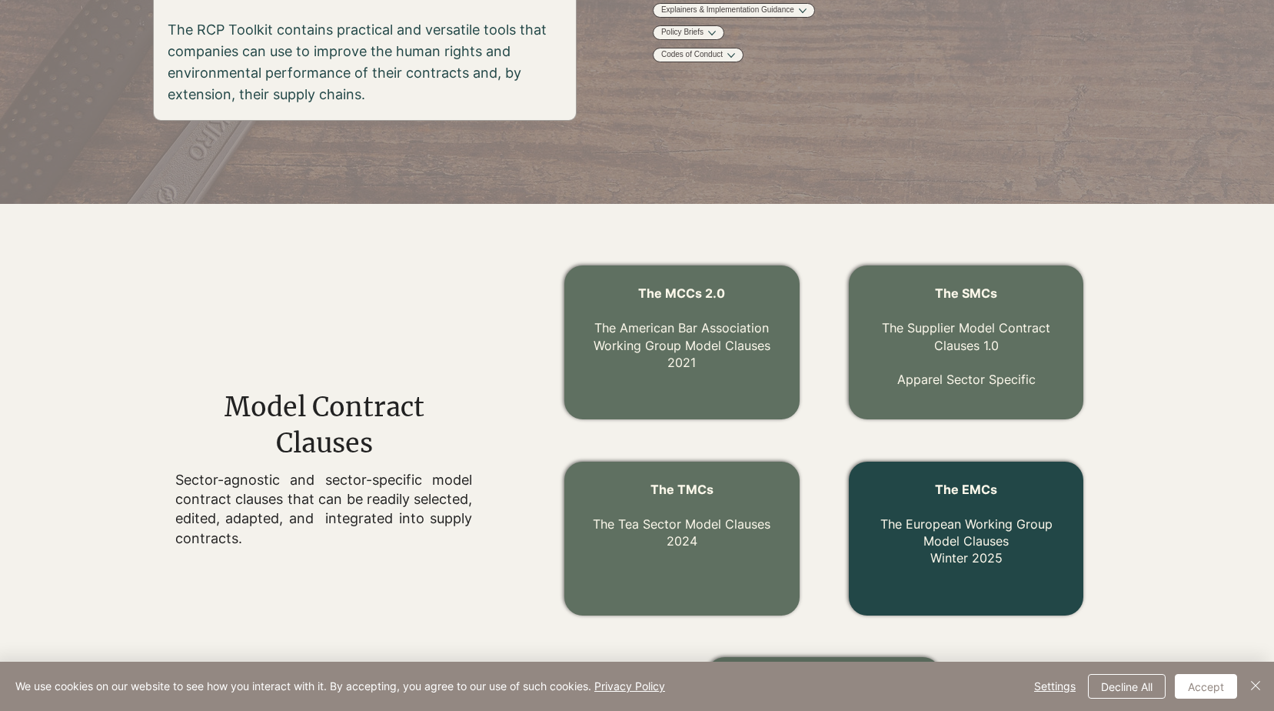
click at [922, 523] on link "The EMCs The European Working Group Model Clauses Winter 2025" at bounding box center [967, 523] width 172 height 85
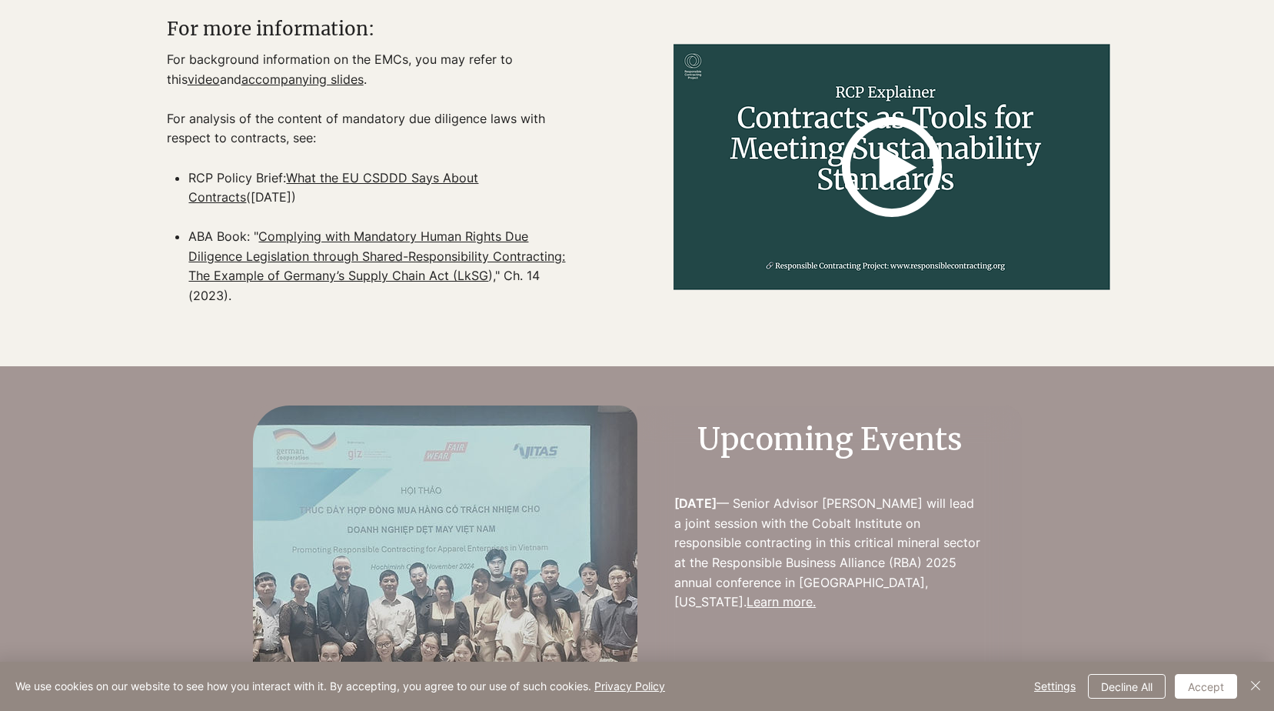
scroll to position [1923, 0]
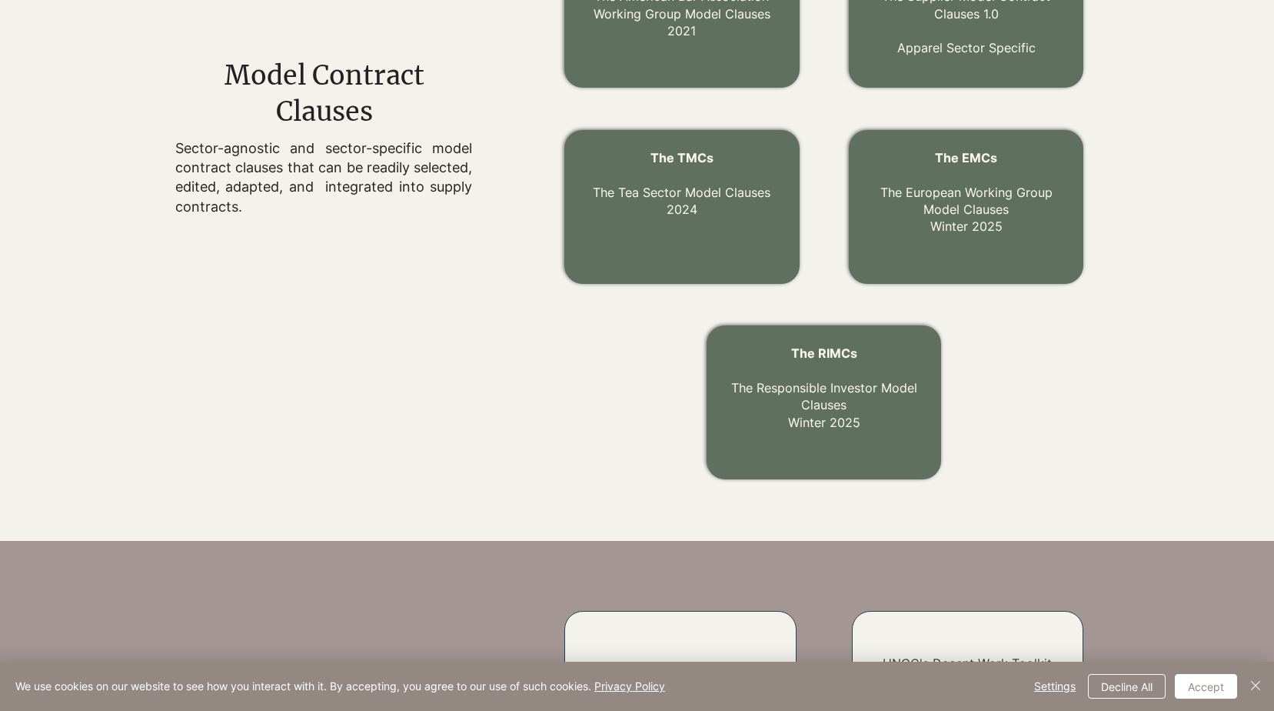
scroll to position [615, 0]
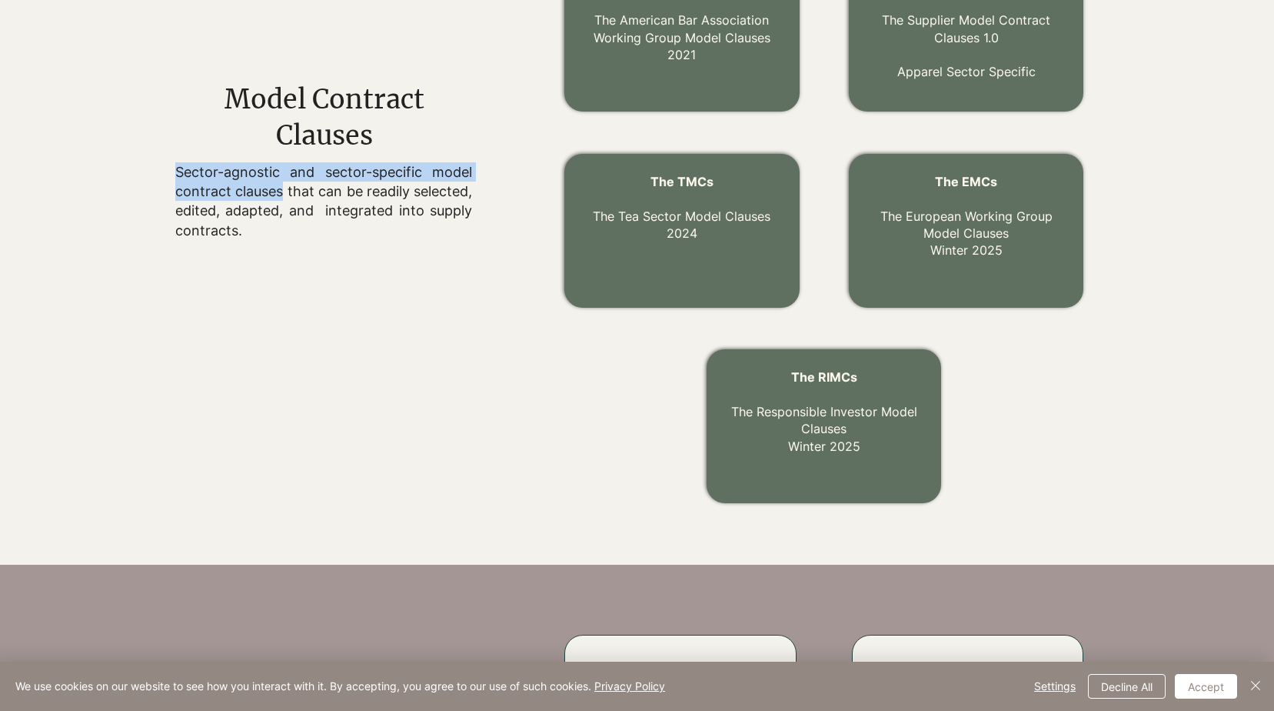
drag, startPoint x: 178, startPoint y: 168, endPoint x: 298, endPoint y: 193, distance: 122.6
click at [298, 193] on p "Sector-agnostic and sector-specific model contract clauses that can be readily …" at bounding box center [323, 201] width 297 height 78
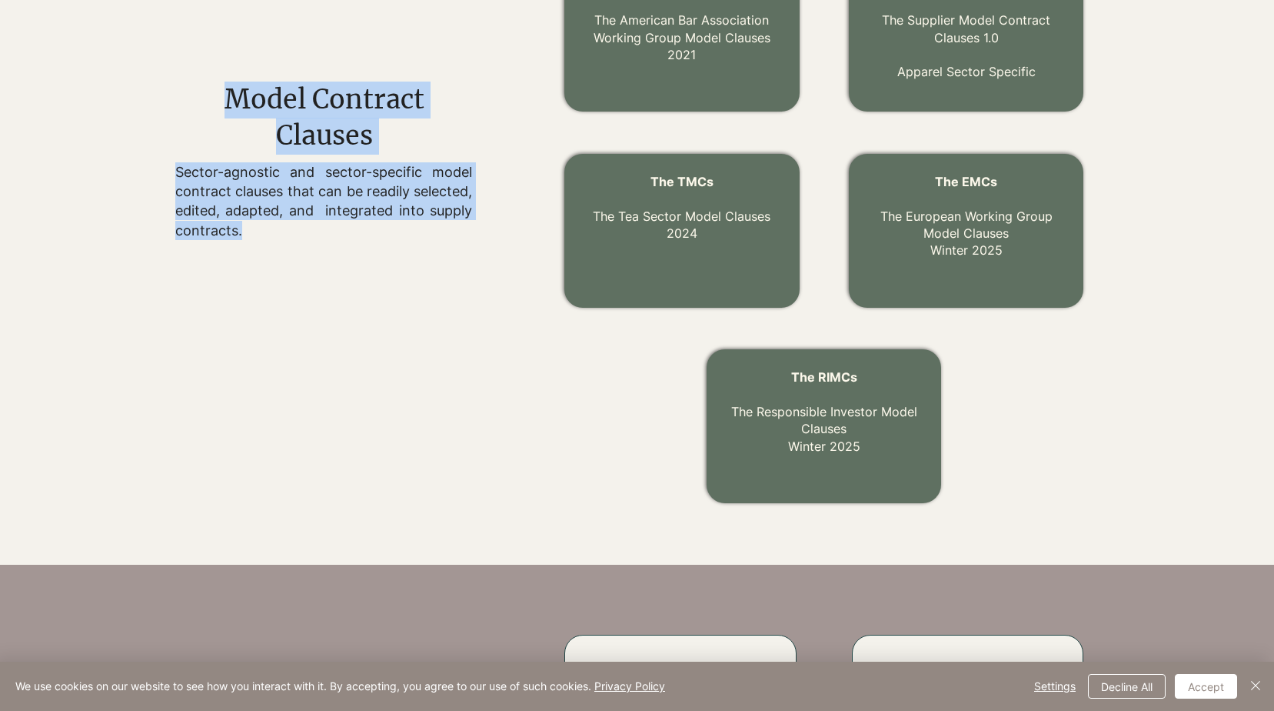
drag, startPoint x: 336, startPoint y: 236, endPoint x: 148, endPoint y: 173, distance: 198.7
click at [148, 173] on div "Model Contract Clauses Sector-agnostic and sector-specific model contract claus…" at bounding box center [280, 231] width 477 height 592
click at [179, 172] on p "Sector-agnostic and sector-specific model contract clauses that can be readily …" at bounding box center [323, 201] width 297 height 78
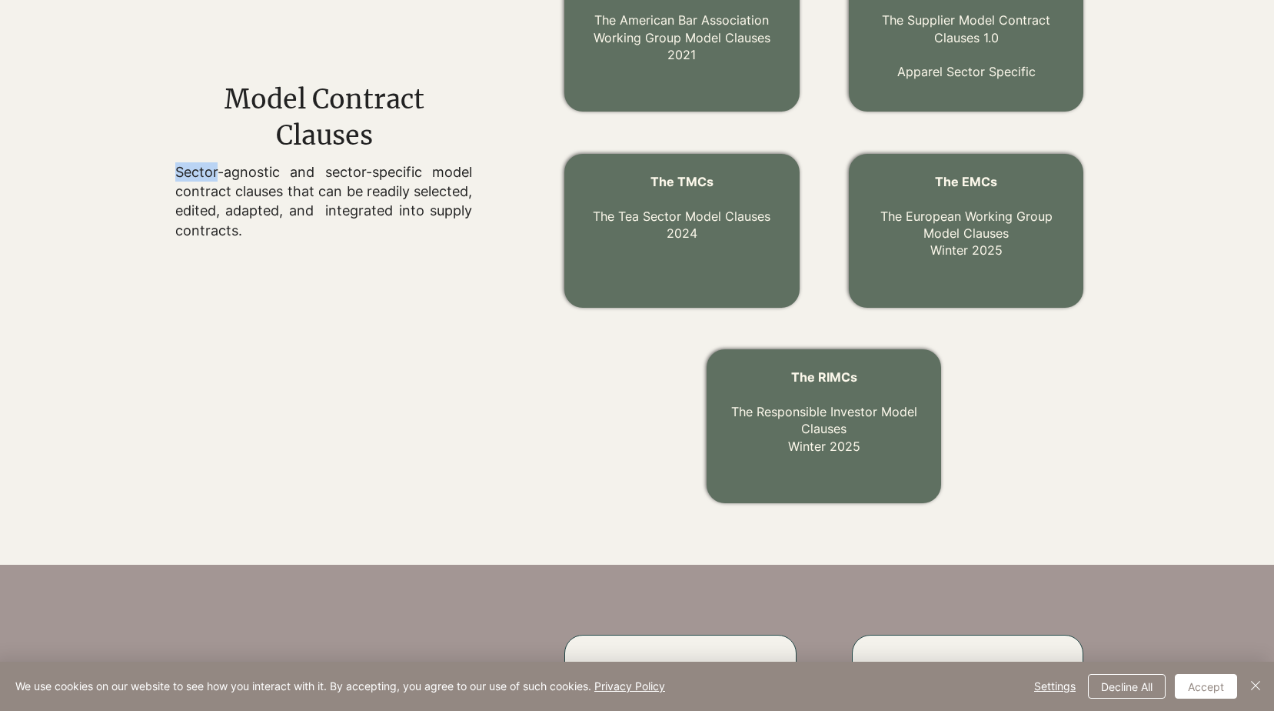
click at [179, 172] on p "Sector-agnostic and sector-specific model contract clauses that can be readily …" at bounding box center [323, 201] width 297 height 78
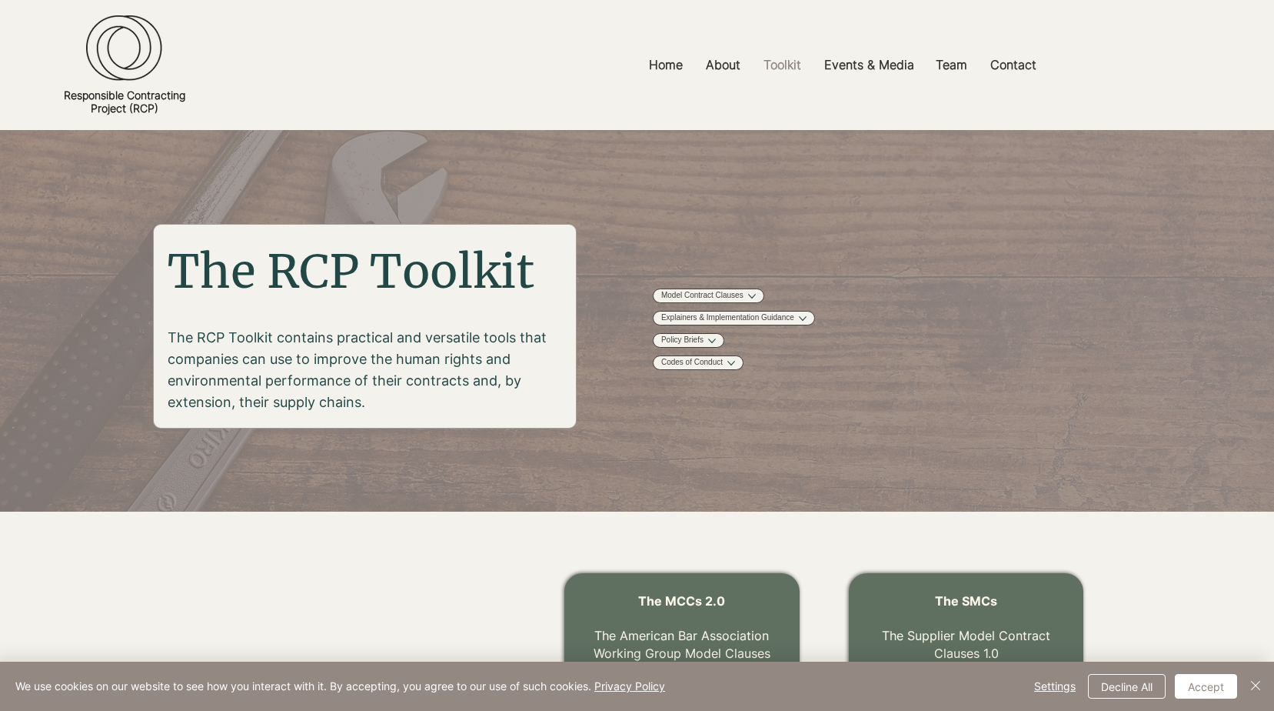
scroll to position [22, 0]
